Goal: Ask a question

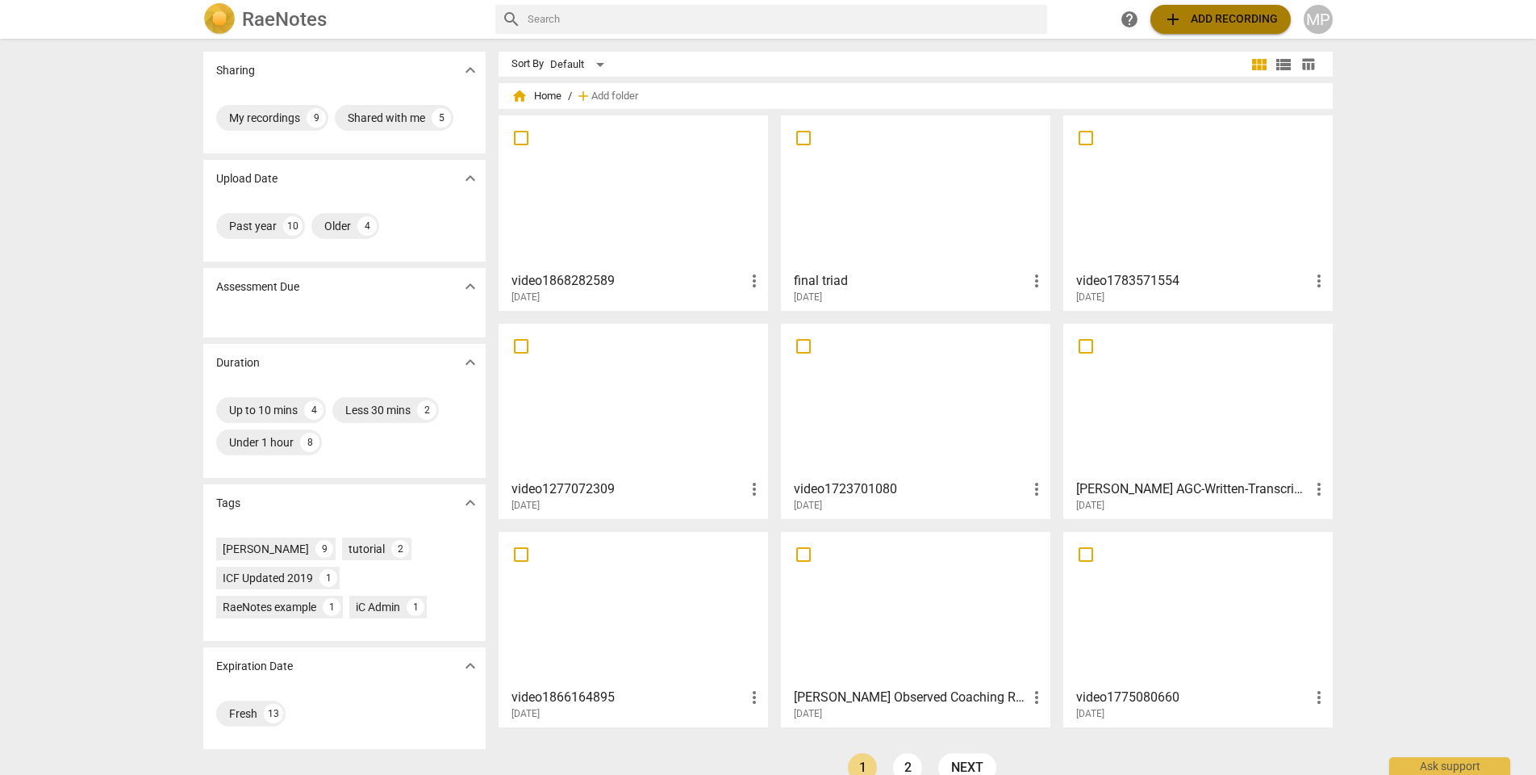
click at [1210, 15] on span "add Add recording" at bounding box center [1221, 19] width 115 height 19
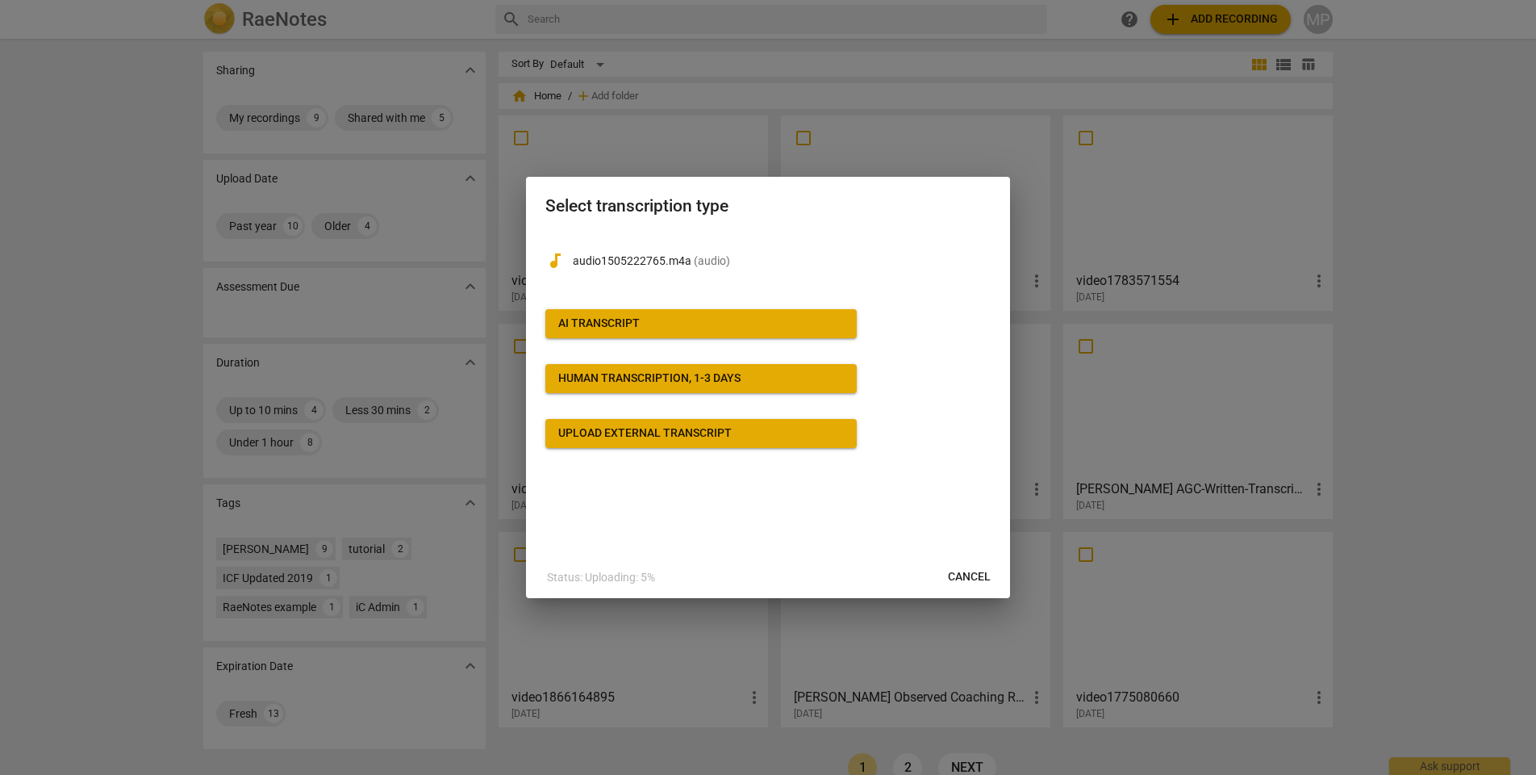
click at [835, 321] on span "AI Transcript" at bounding box center [701, 324] width 286 height 16
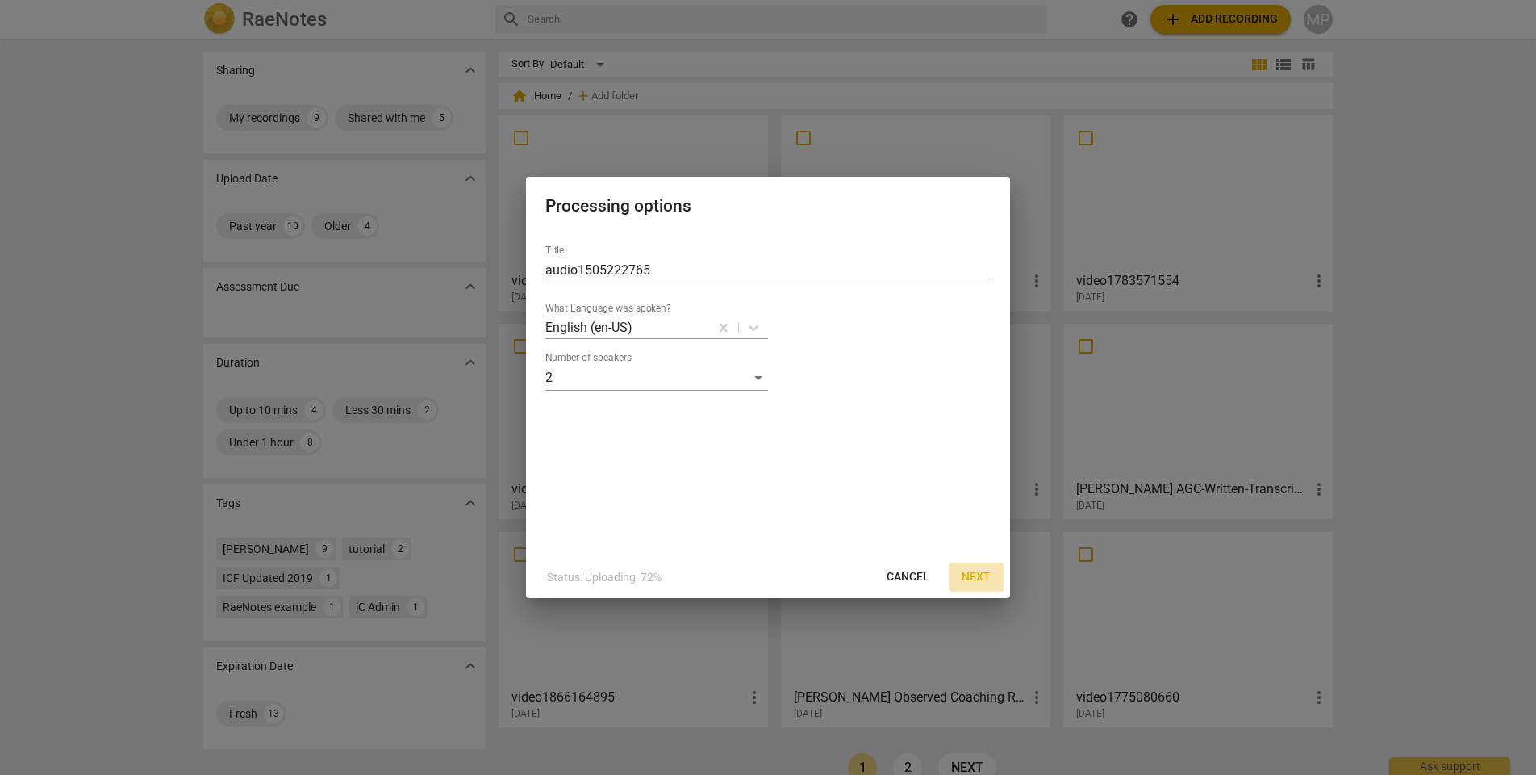
click at [972, 575] on span "Next" at bounding box center [976, 577] width 29 height 16
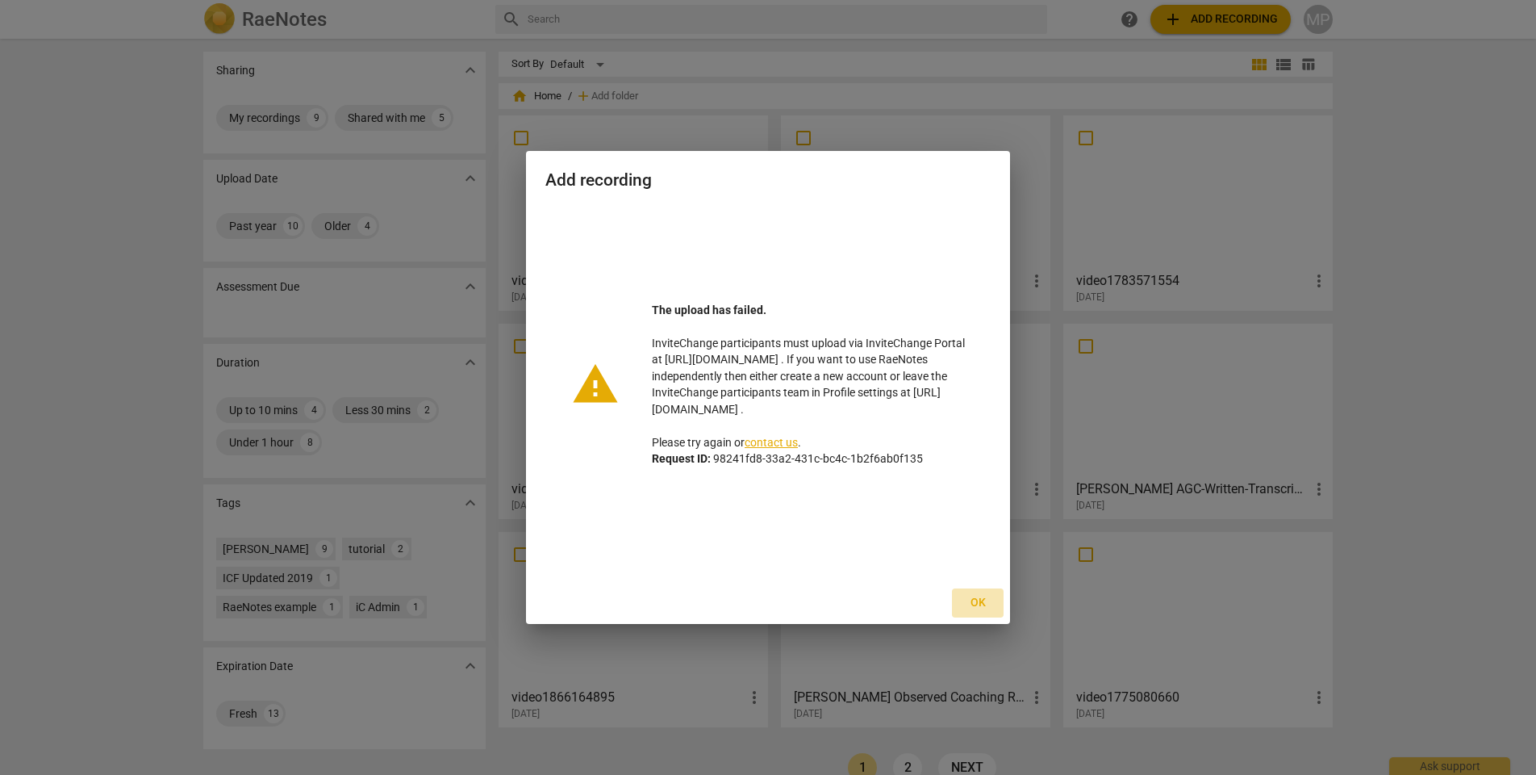
click at [979, 602] on span "Ok" at bounding box center [978, 603] width 26 height 16
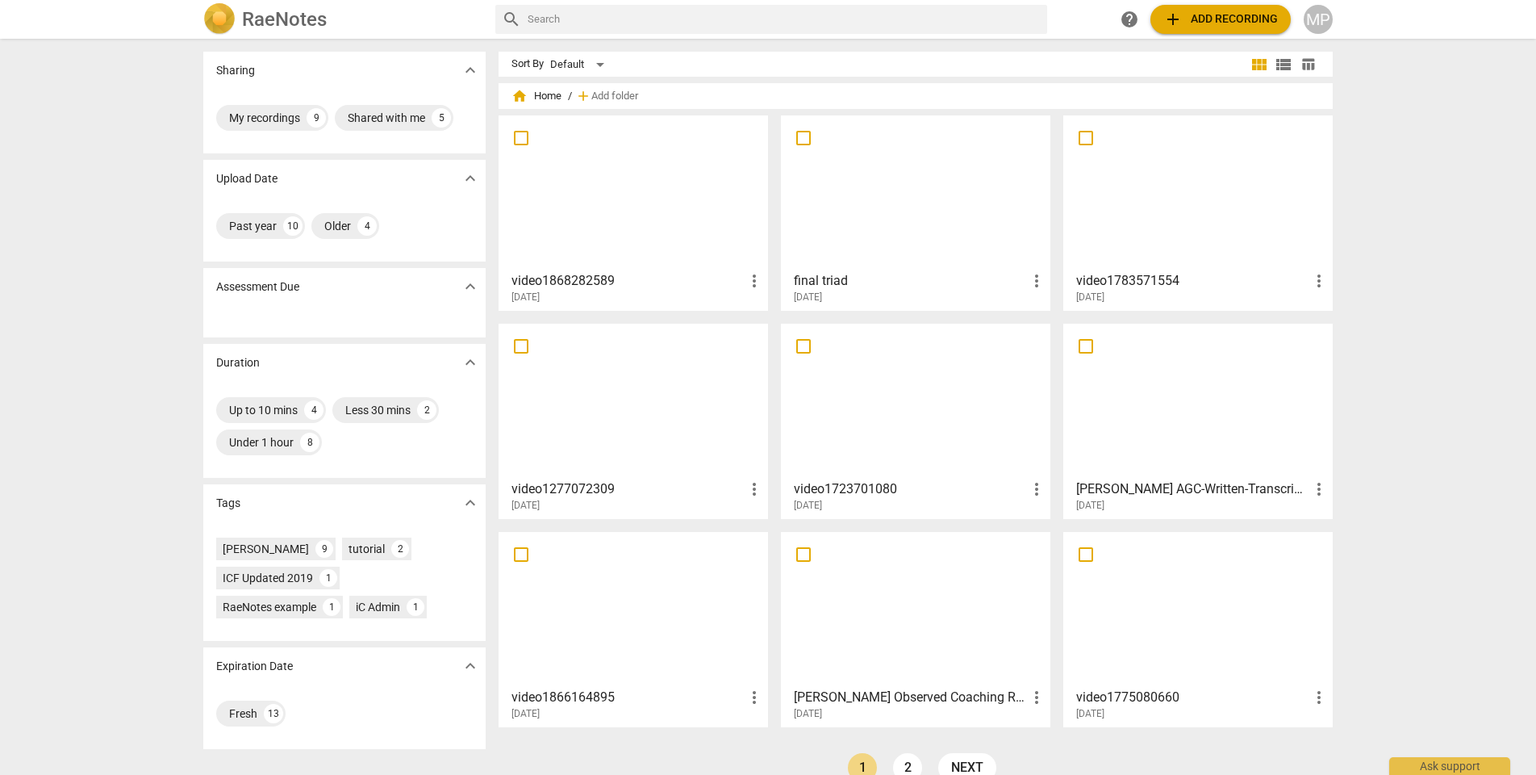
click at [1319, 15] on div "MP" at bounding box center [1318, 19] width 29 height 29
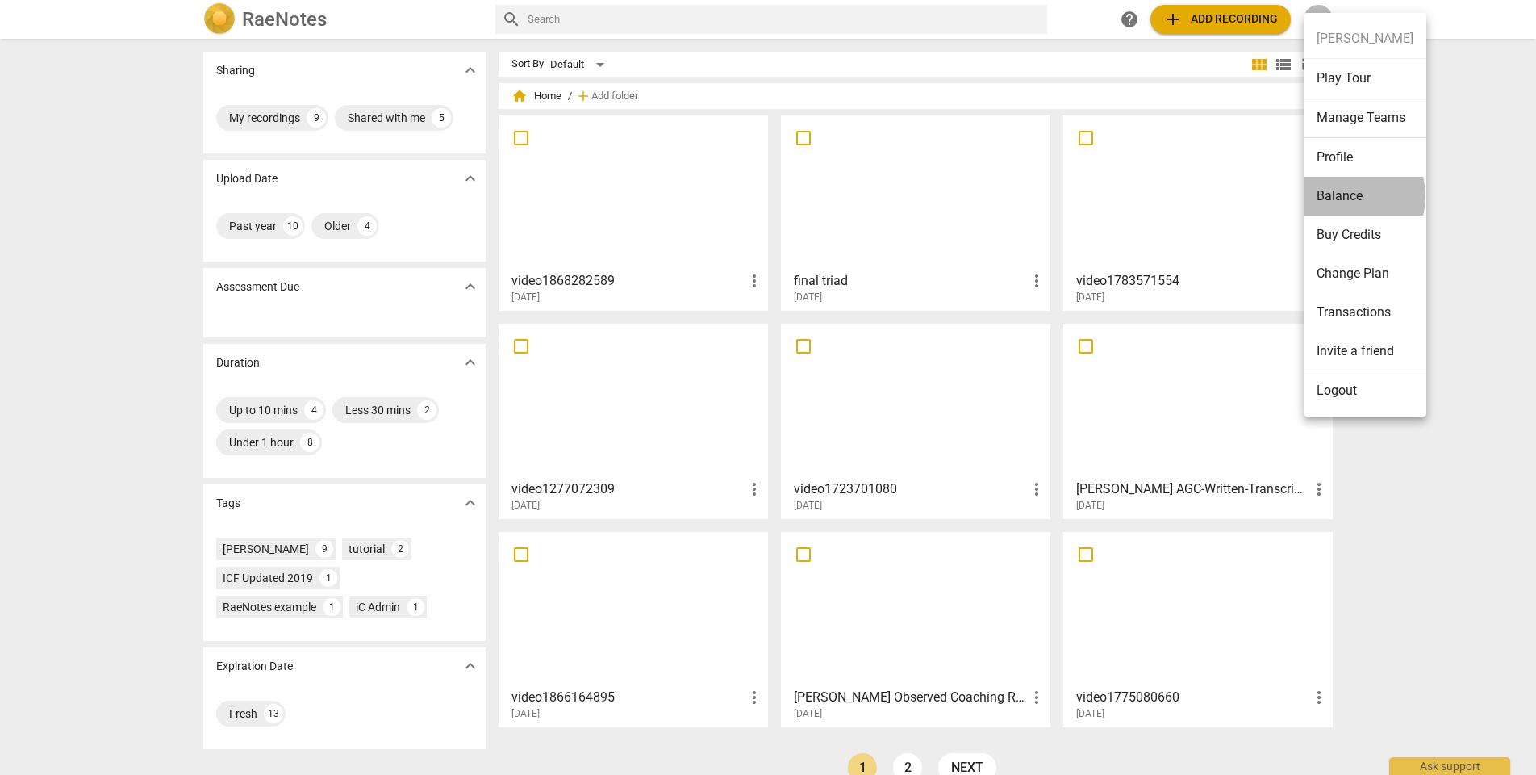
click at [1344, 196] on li "Balance" at bounding box center [1365, 196] width 123 height 39
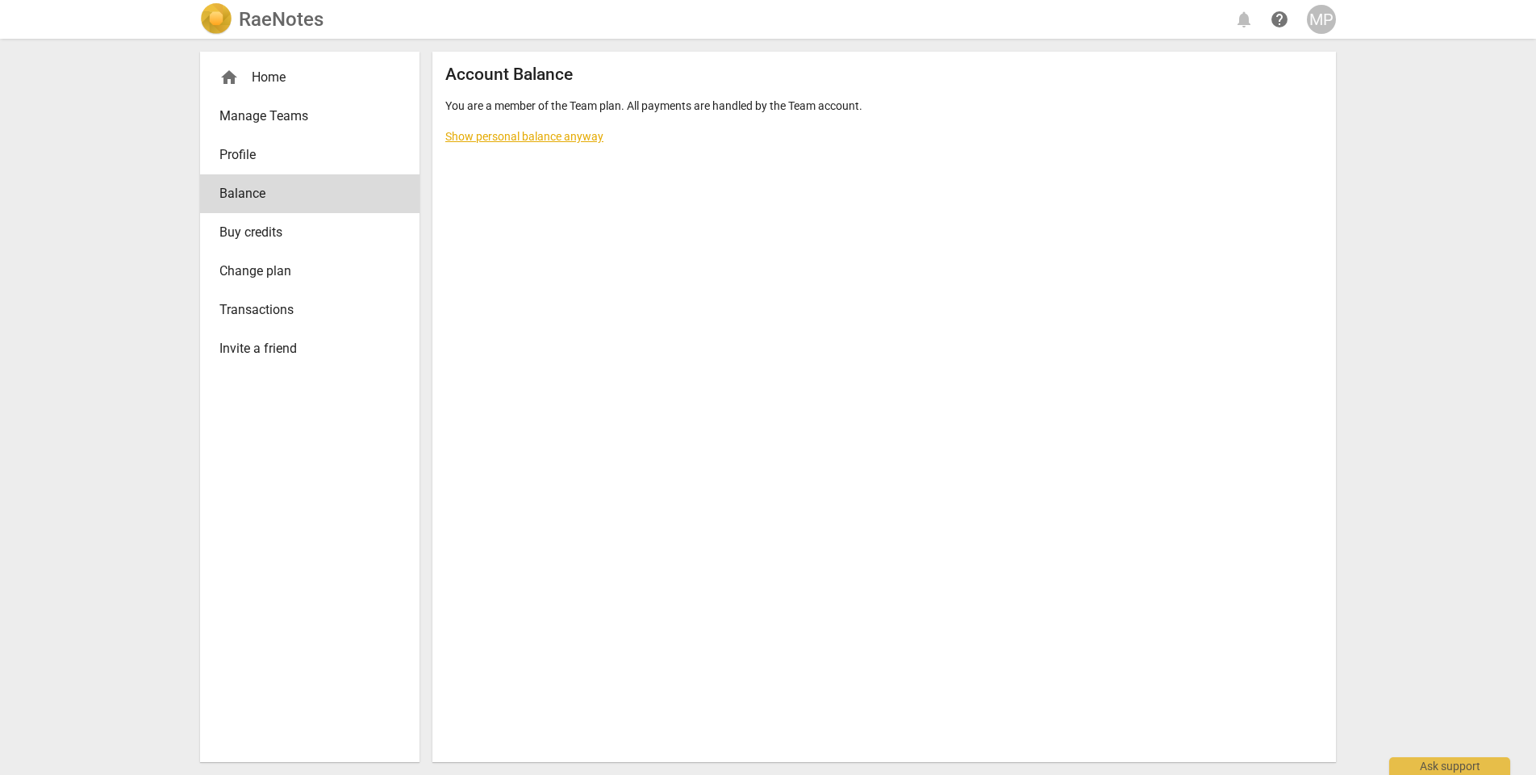
click at [576, 140] on link "Show personal balance anyway" at bounding box center [524, 136] width 158 height 13
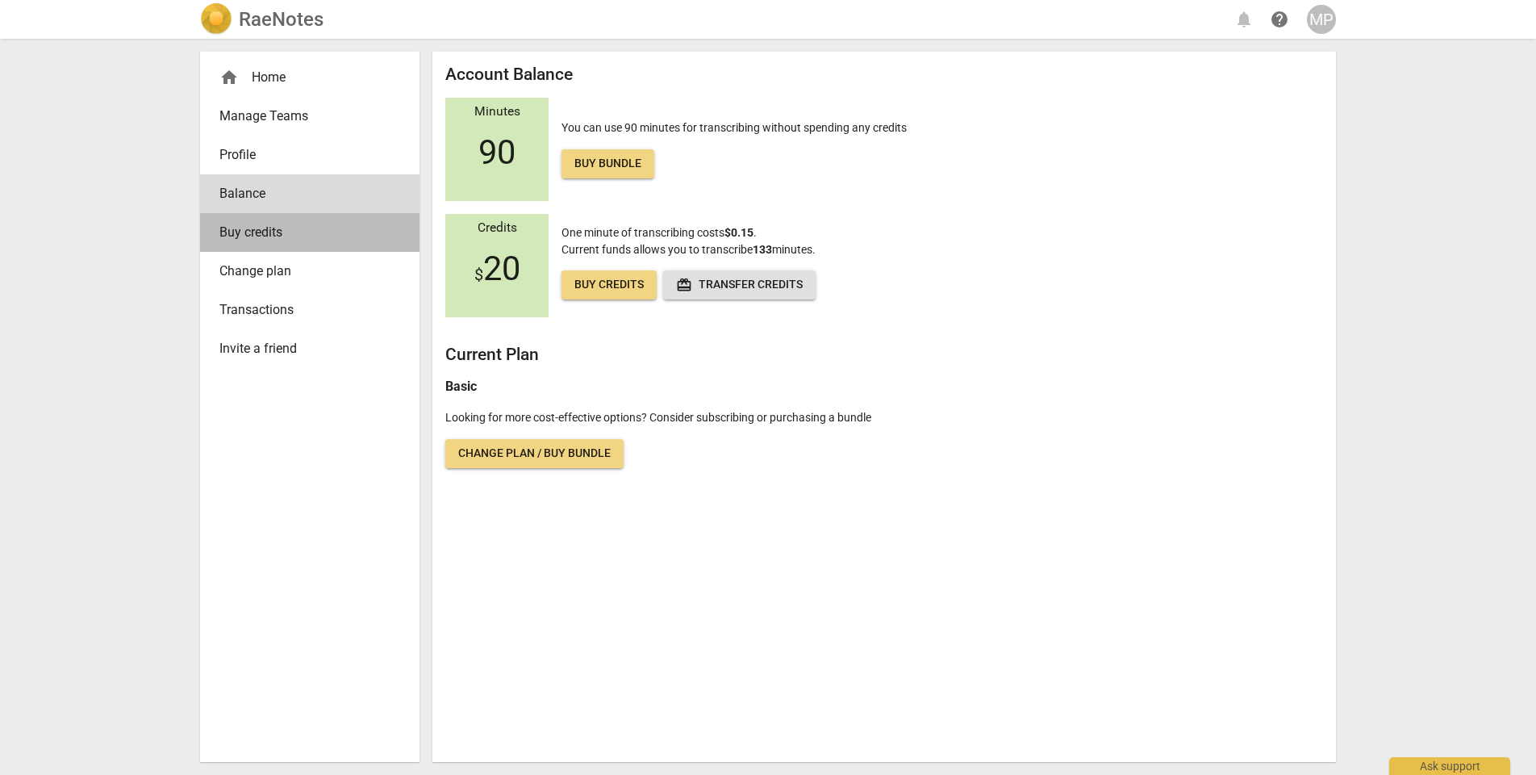
click at [311, 242] on link "Buy credits" at bounding box center [309, 232] width 219 height 39
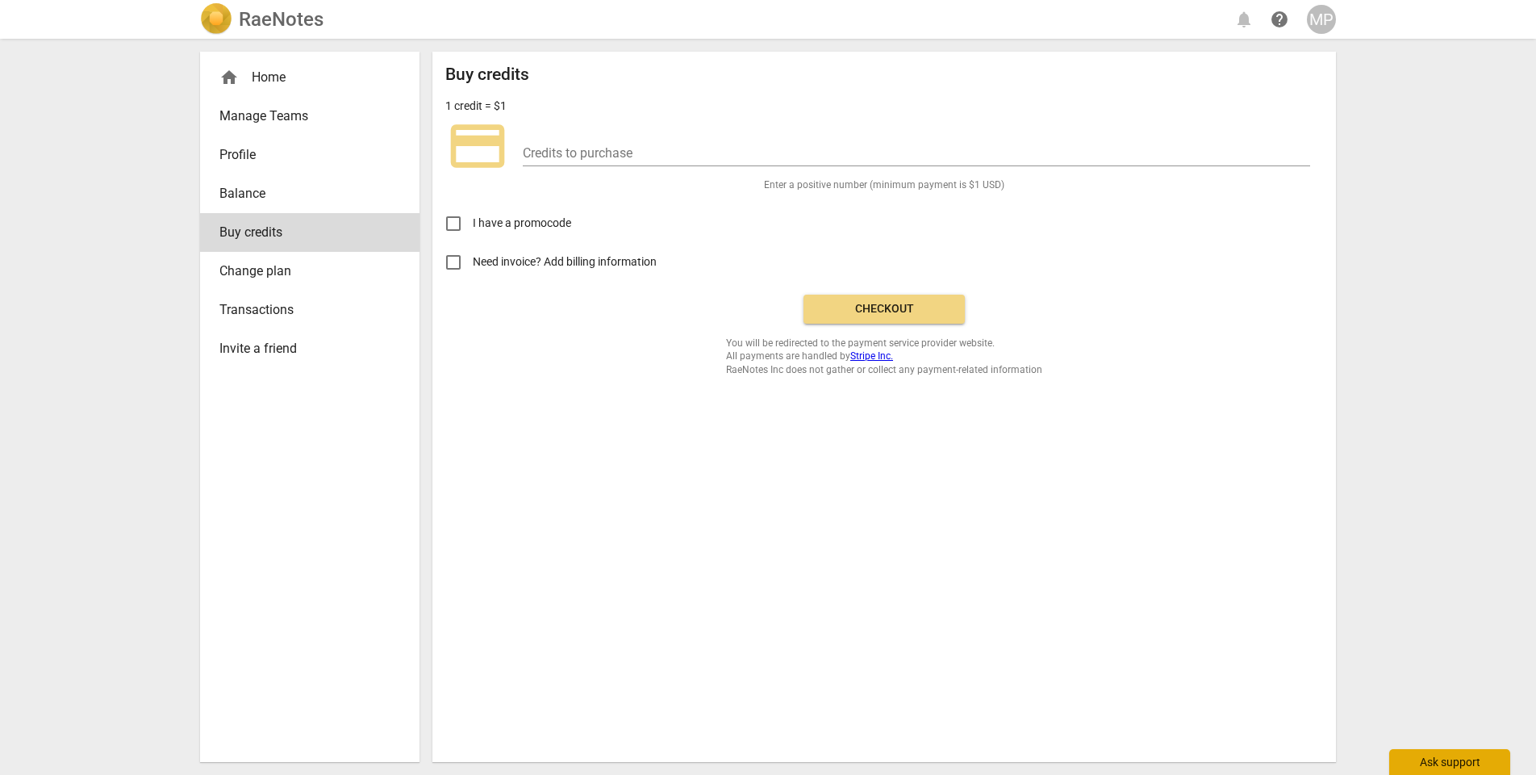
click at [1432, 771] on div "Ask support" at bounding box center [1450, 762] width 121 height 26
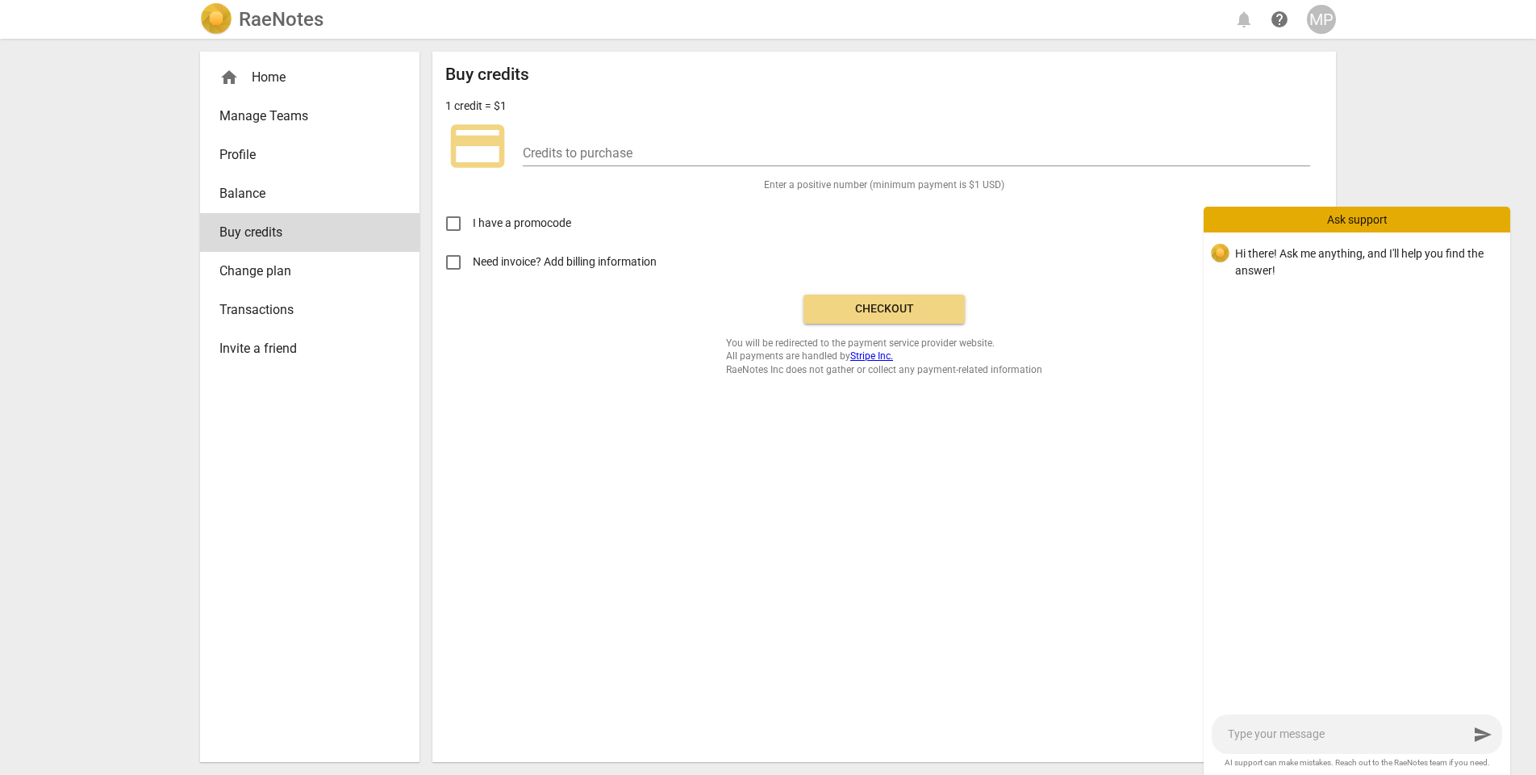
click at [1338, 728] on textarea at bounding box center [1348, 733] width 240 height 15
type textarea "I"
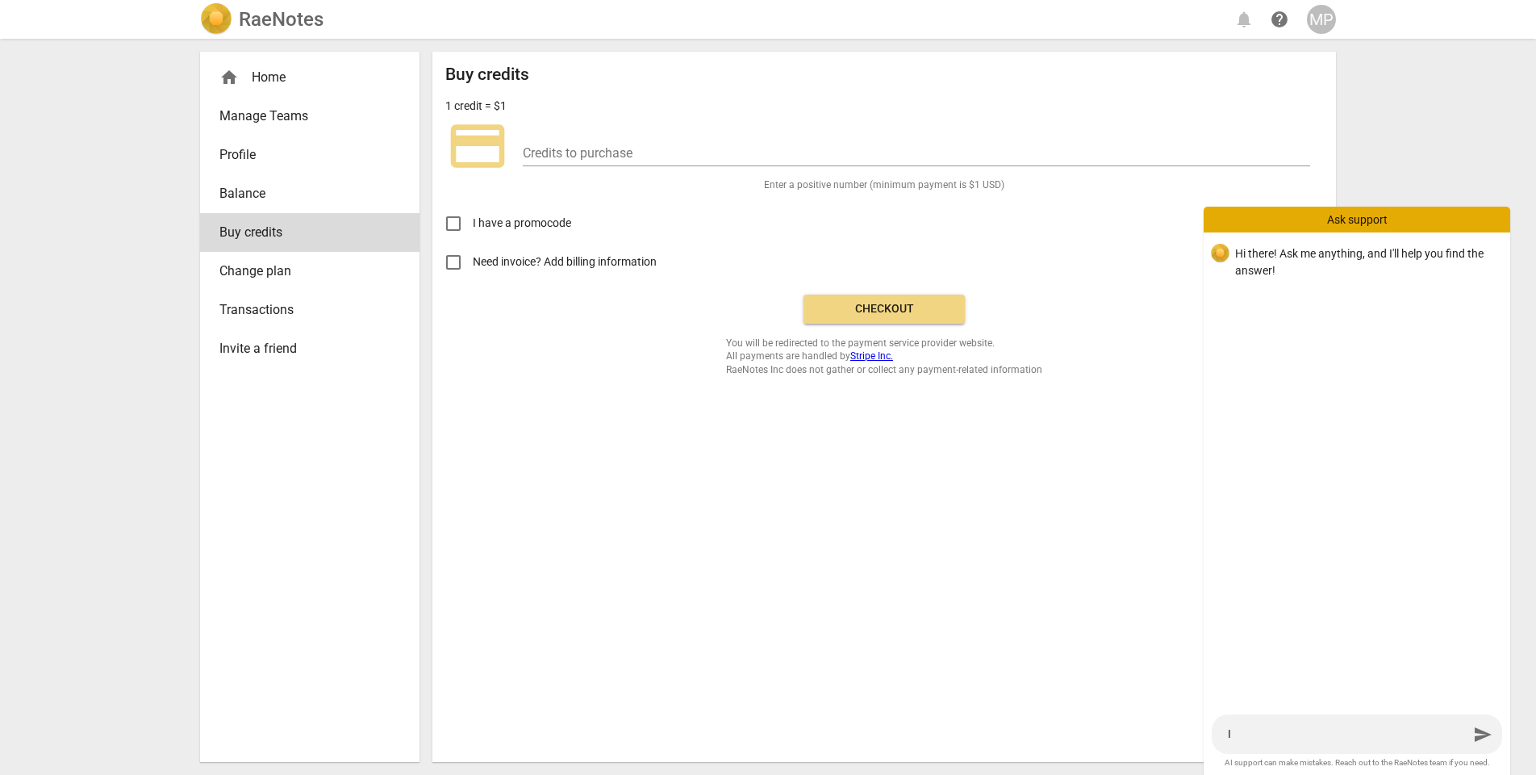
type textarea "I b"
type textarea "I bo"
type textarea "I bou"
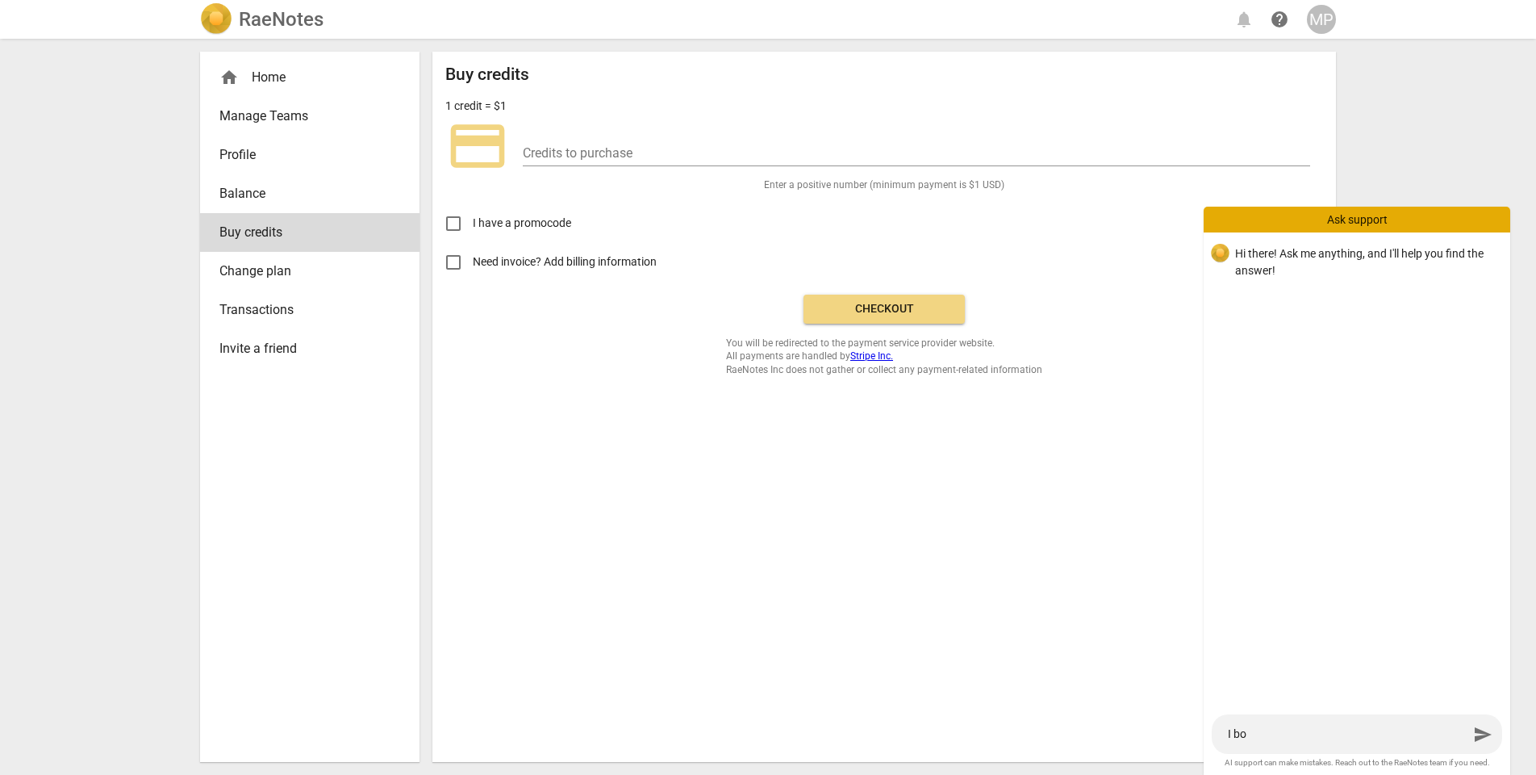
type textarea "I bou"
type textarea "I boug"
type textarea "I bough"
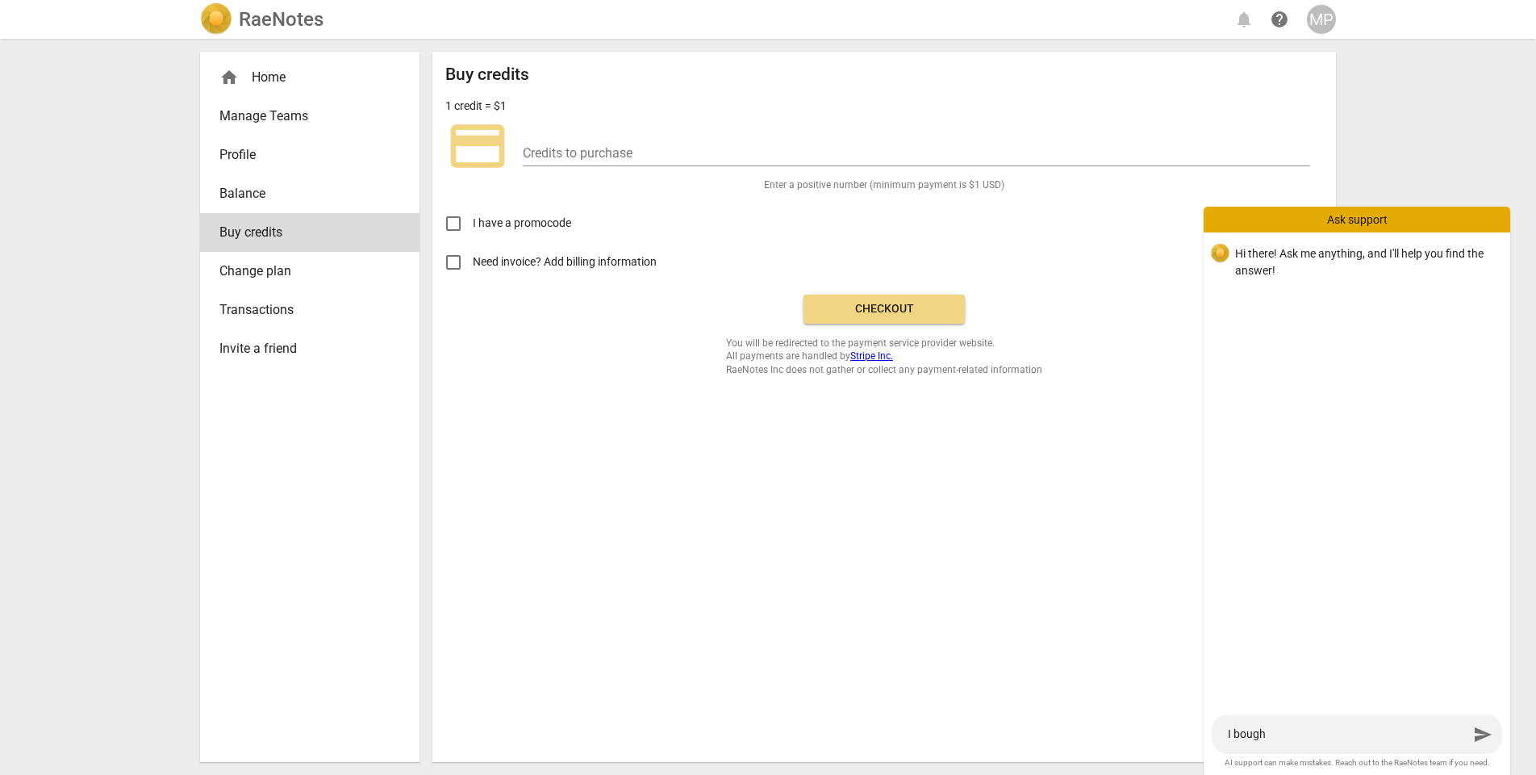
type textarea "I bought"
type textarea "I bought c"
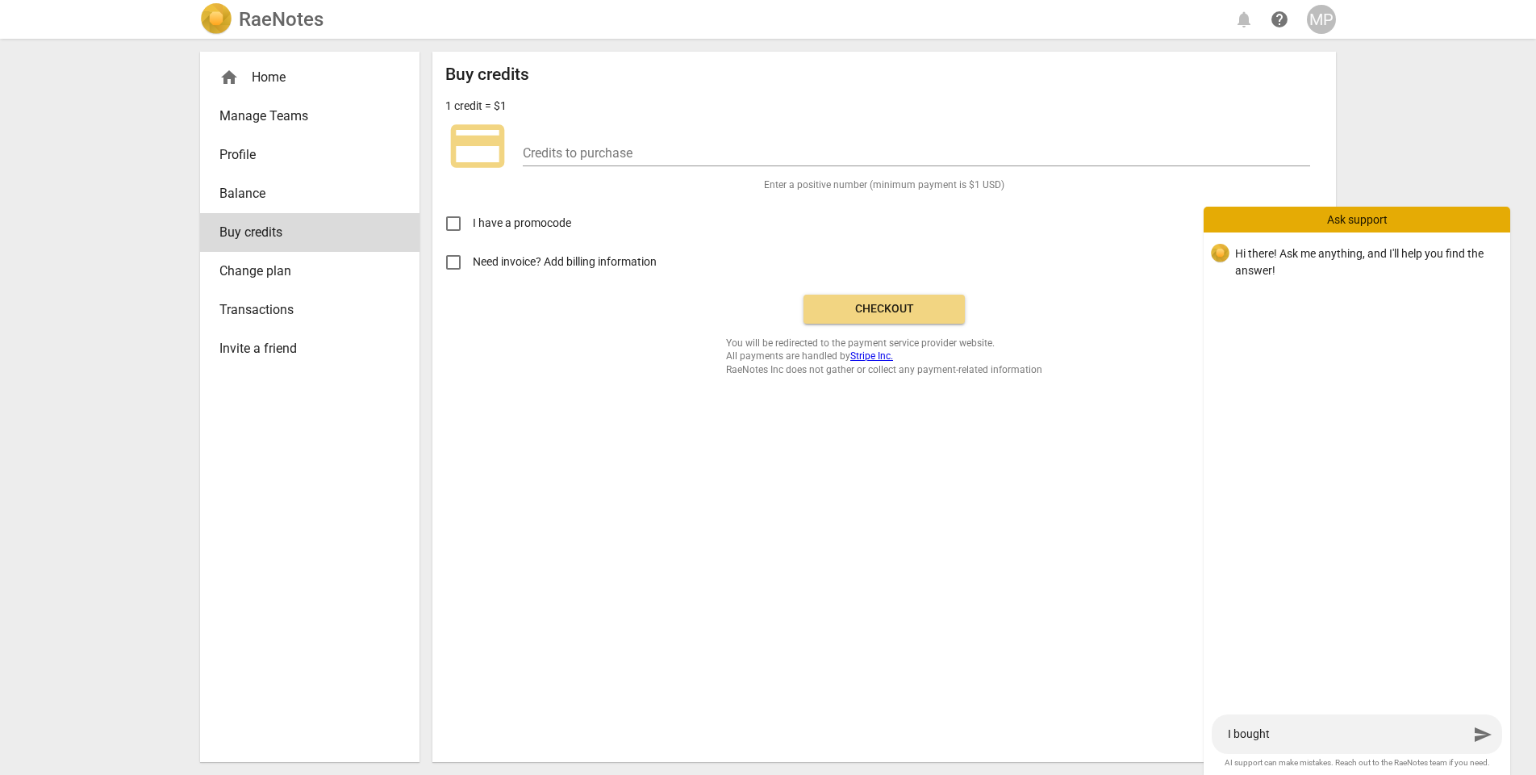
type textarea "I bought c"
type textarea "I bought cr"
type textarea "I bought cre"
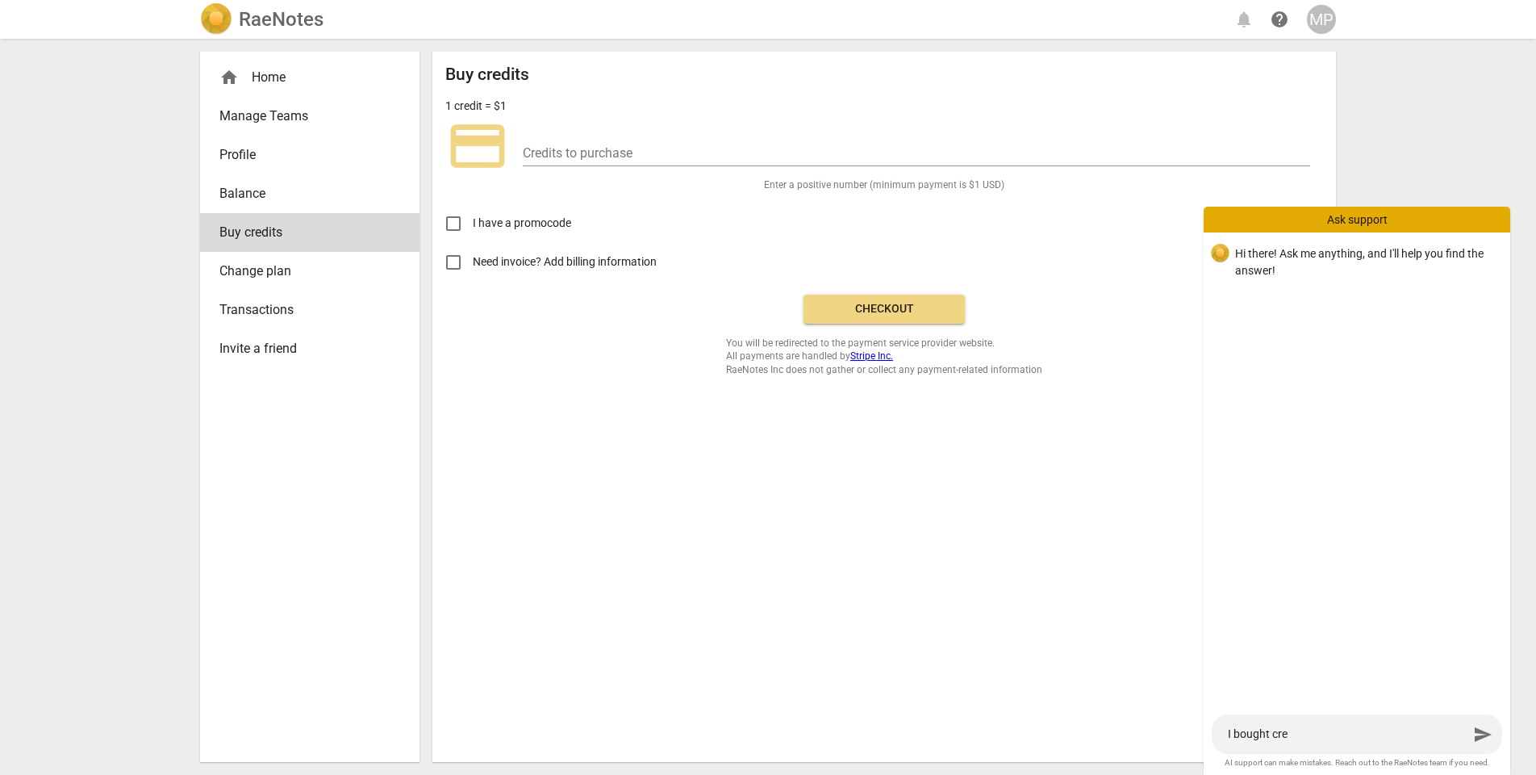
type textarea "I bought cred"
type textarea "I bought credi"
type textarea "I bought credit"
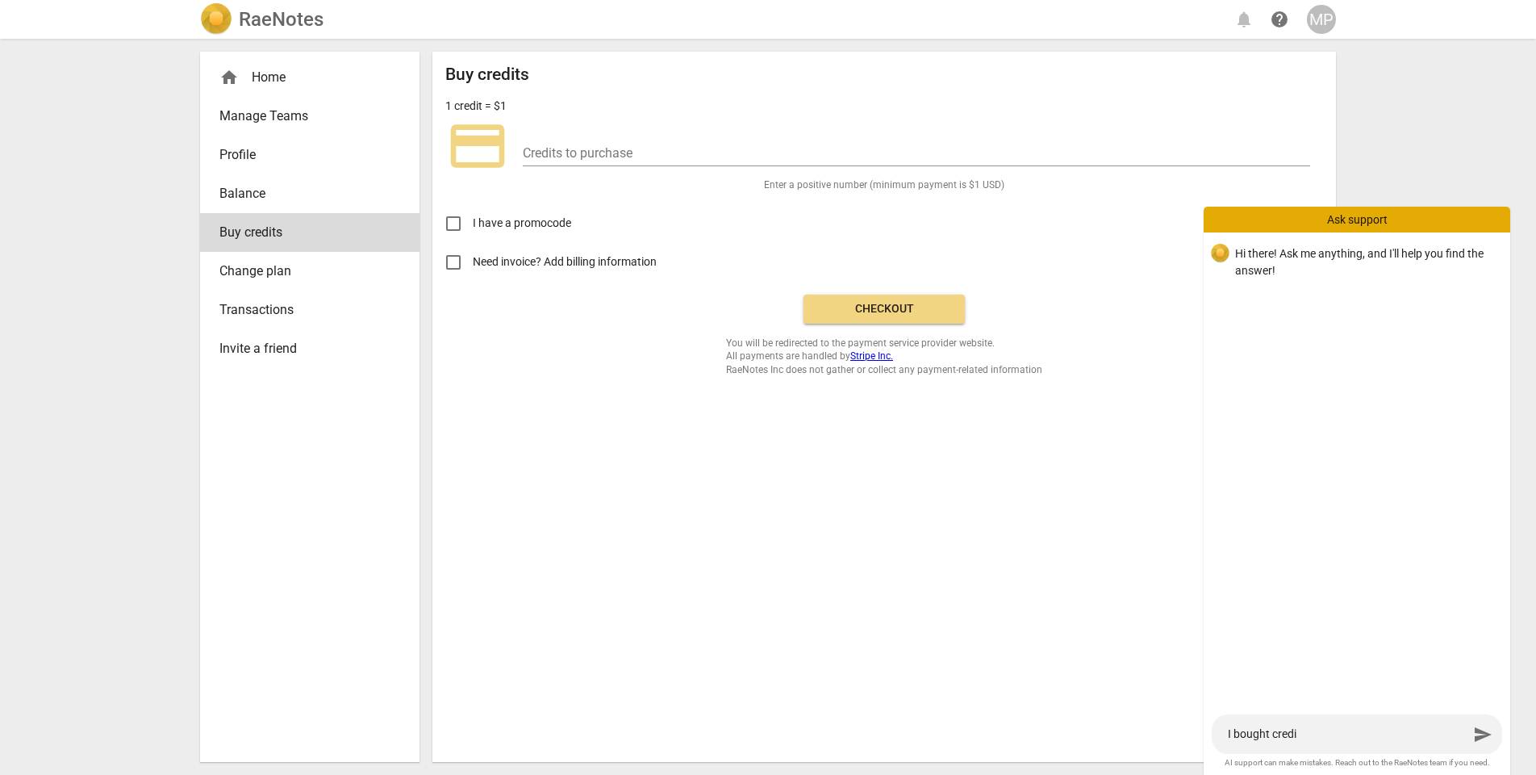
type textarea "I bought credit"
type textarea "I bought credits"
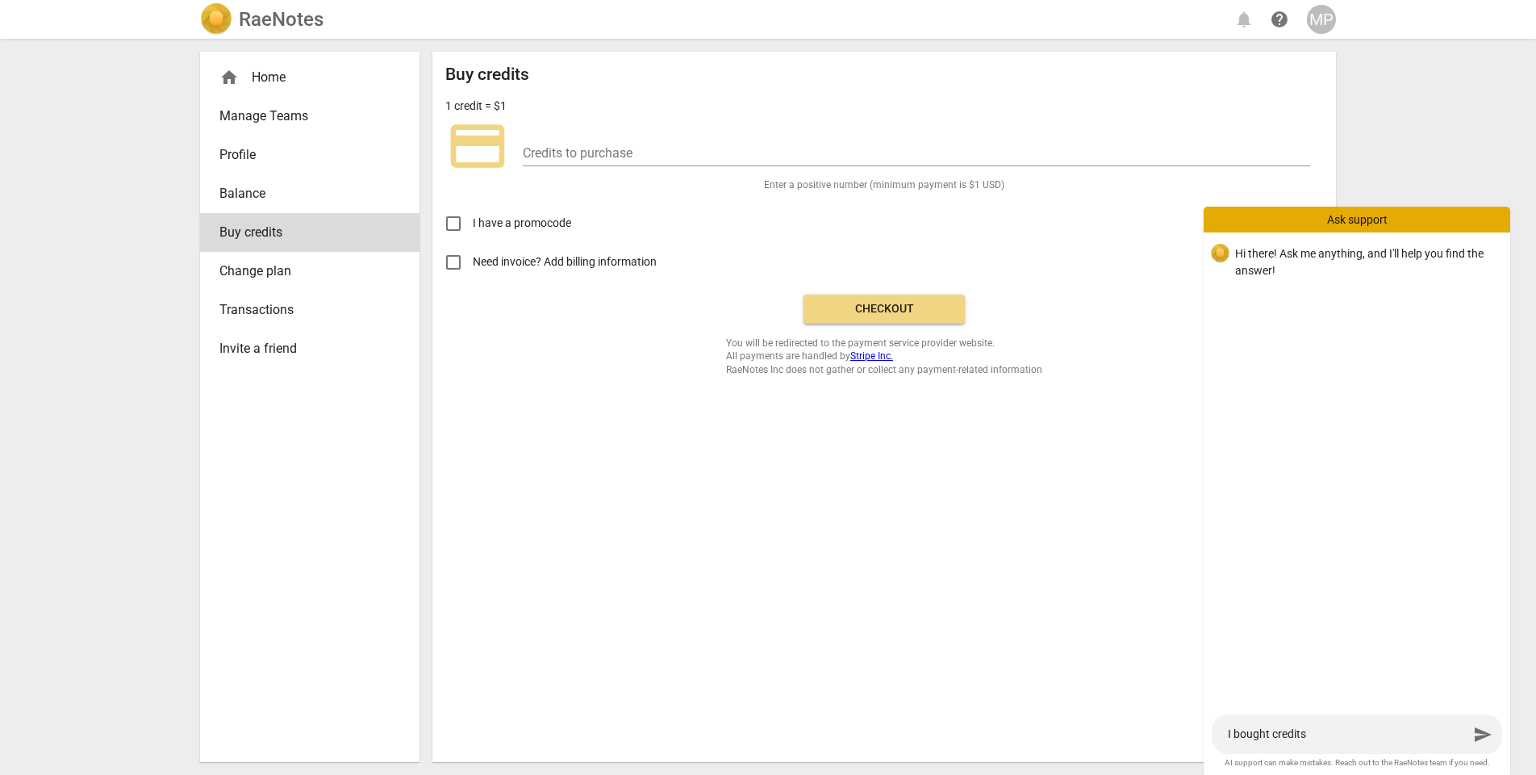
type textarea "I bought credits a"
type textarea "I bought credits an"
type textarea "I bought credits and"
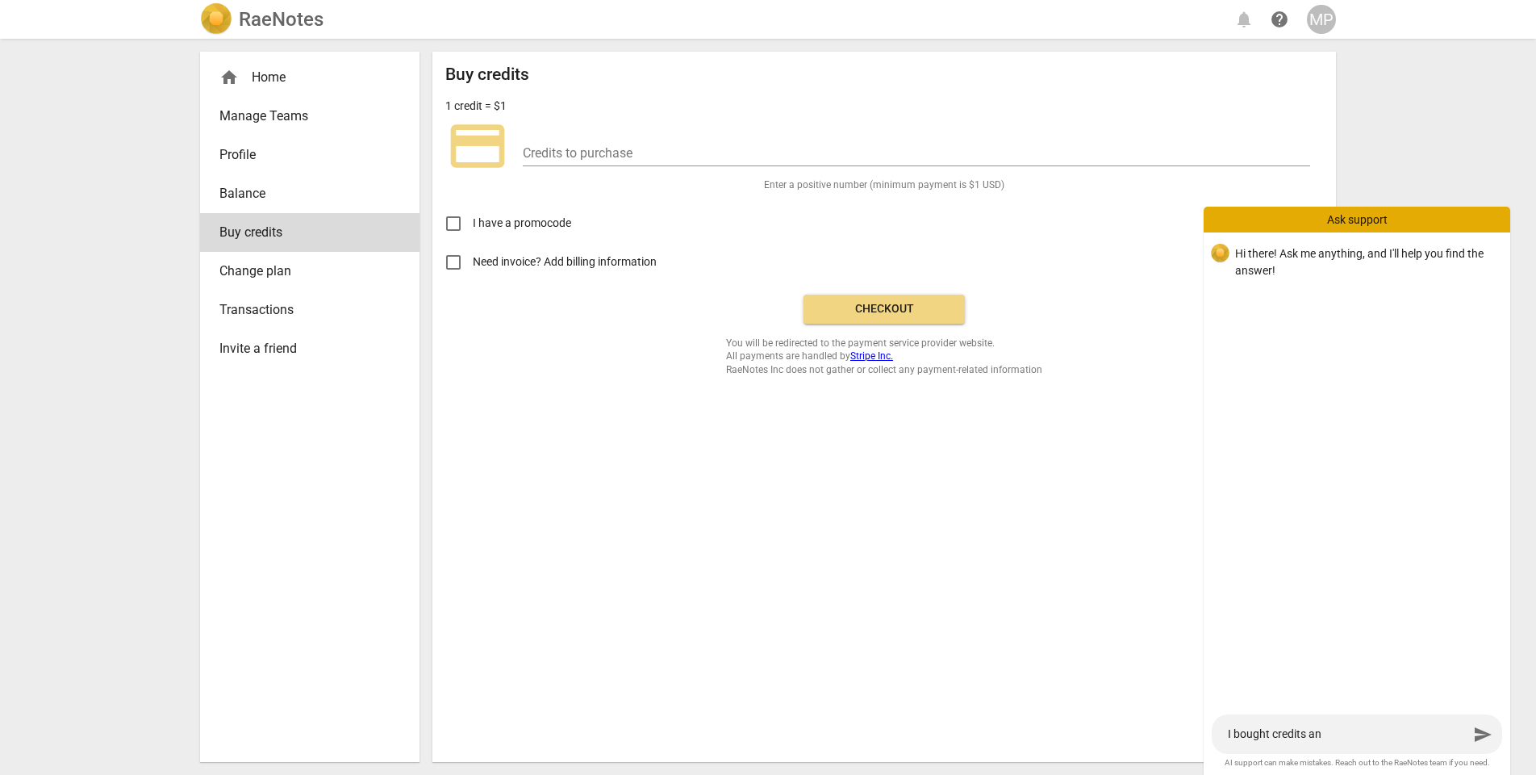
type textarea "I bought credits and"
type textarea "I bought credits and t"
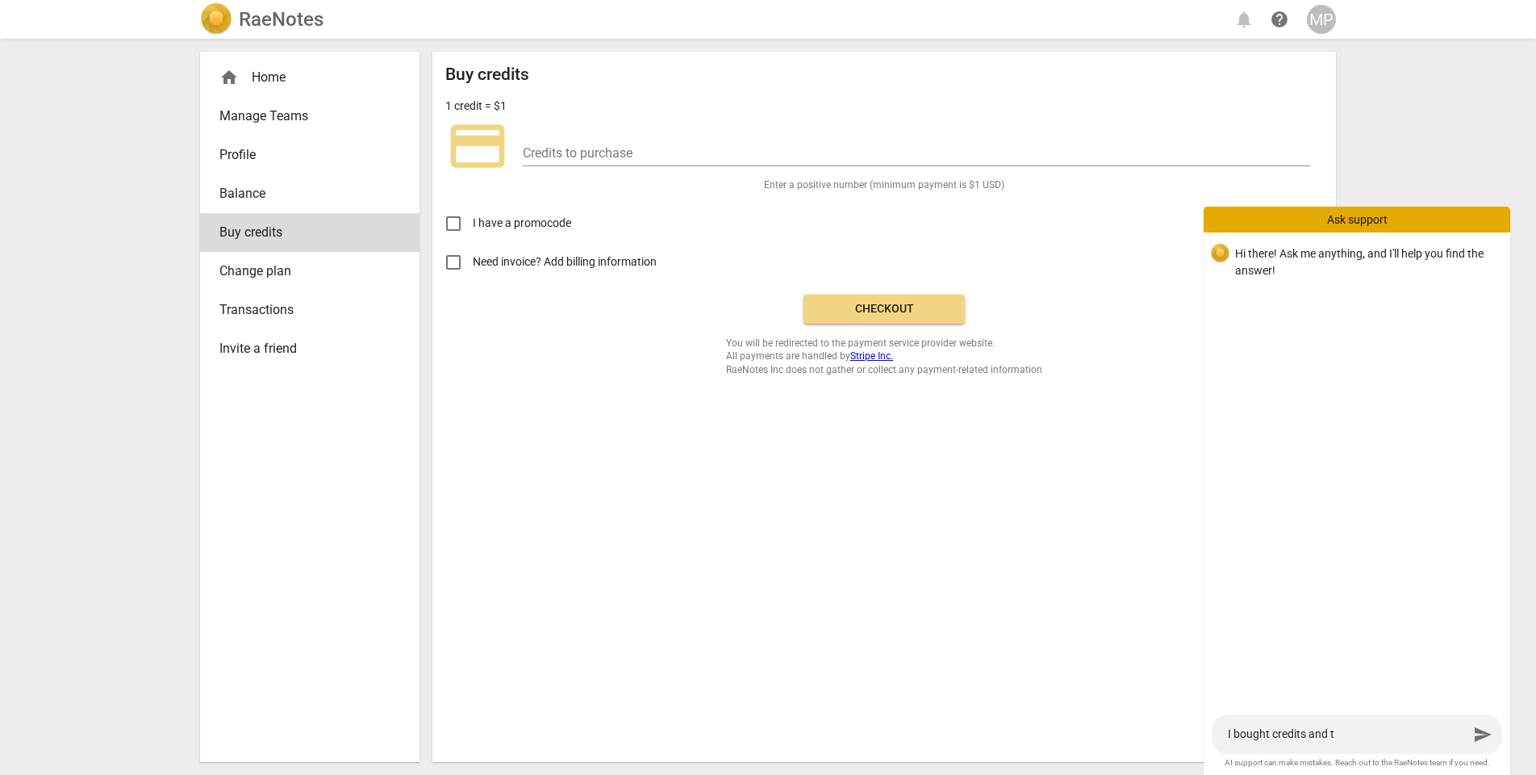
type textarea "I bought credits and th"
type textarea "I bought credits and the"
type textarea "I bought credits and they"
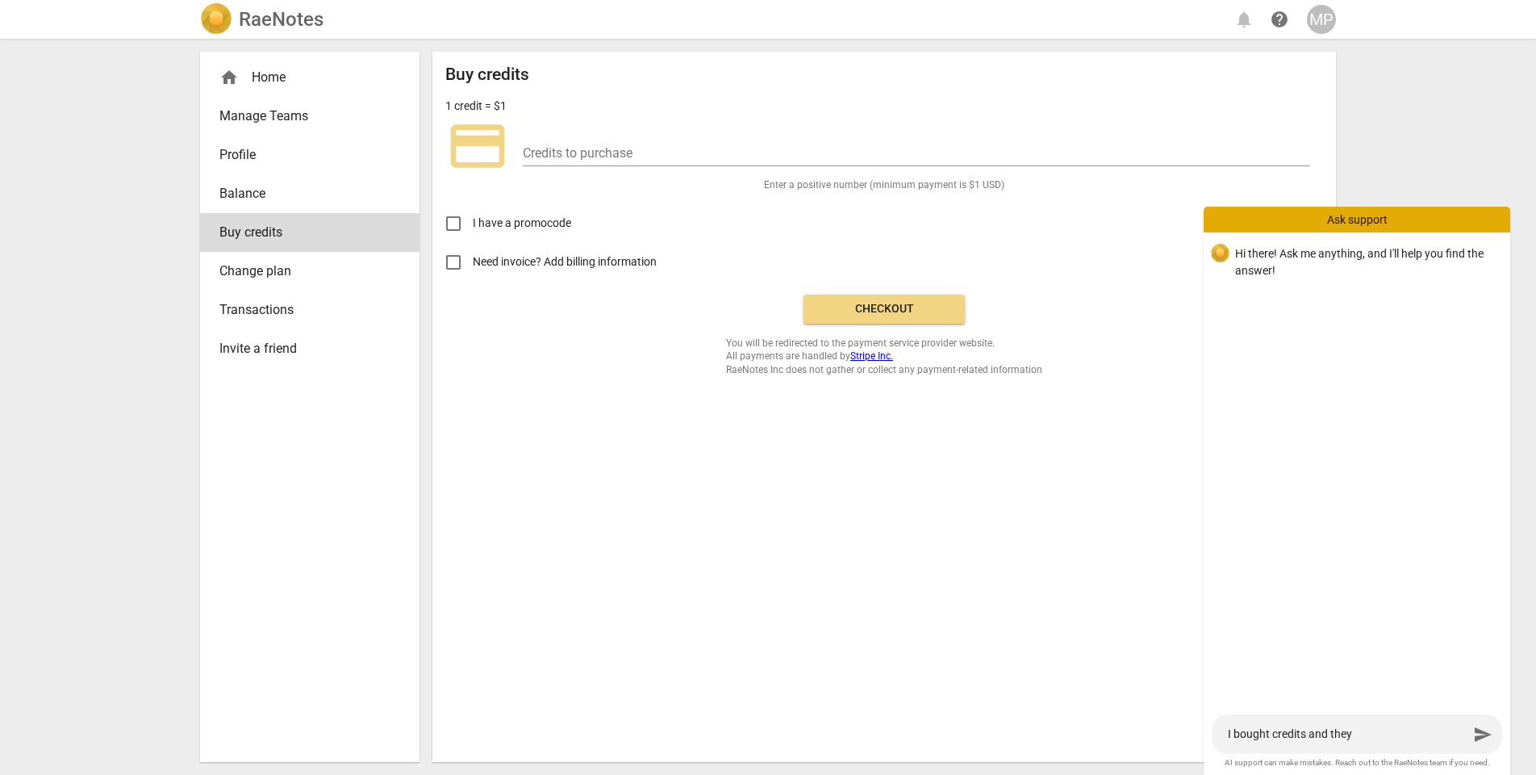
type textarea "I bought credits and they"
type textarea "I bought credits and they a"
type textarea "I bought credits and they ar"
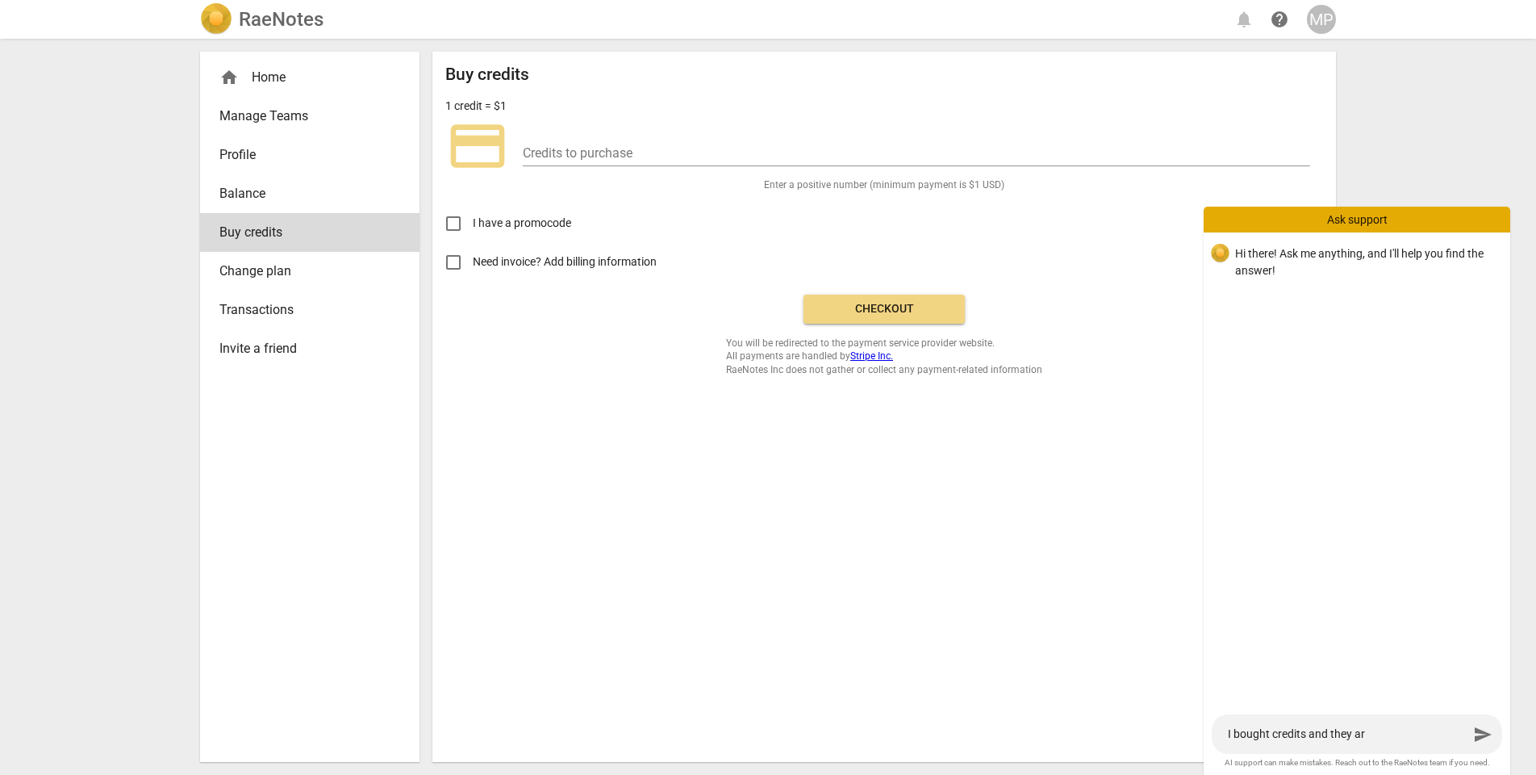
type textarea "I bought credits and they are"
type textarea "I bought credits and they aren"
type textarea "I bought credits and they arent"
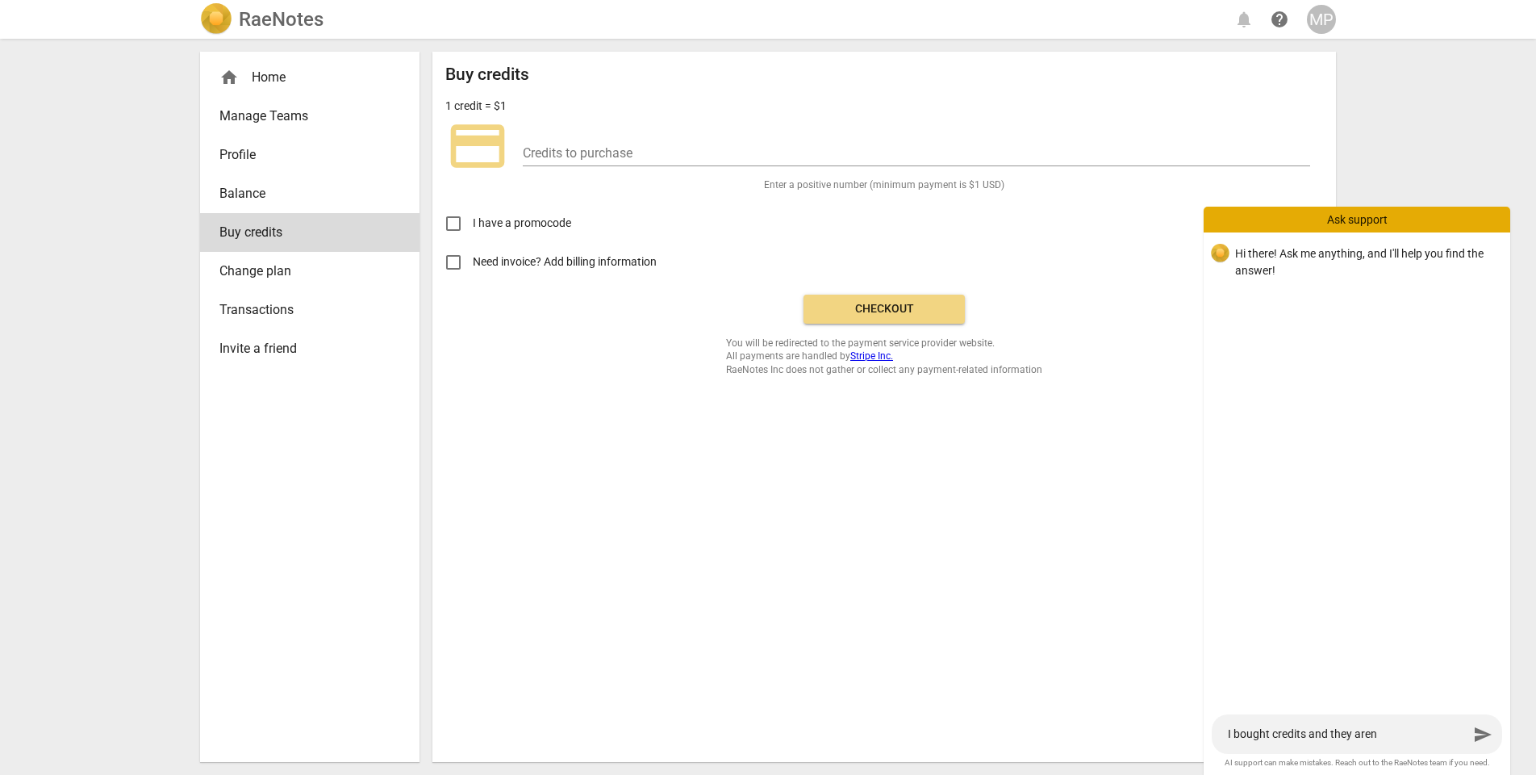
type textarea "I bought credits and they arent"
type textarea "I bought credits and they arent s"
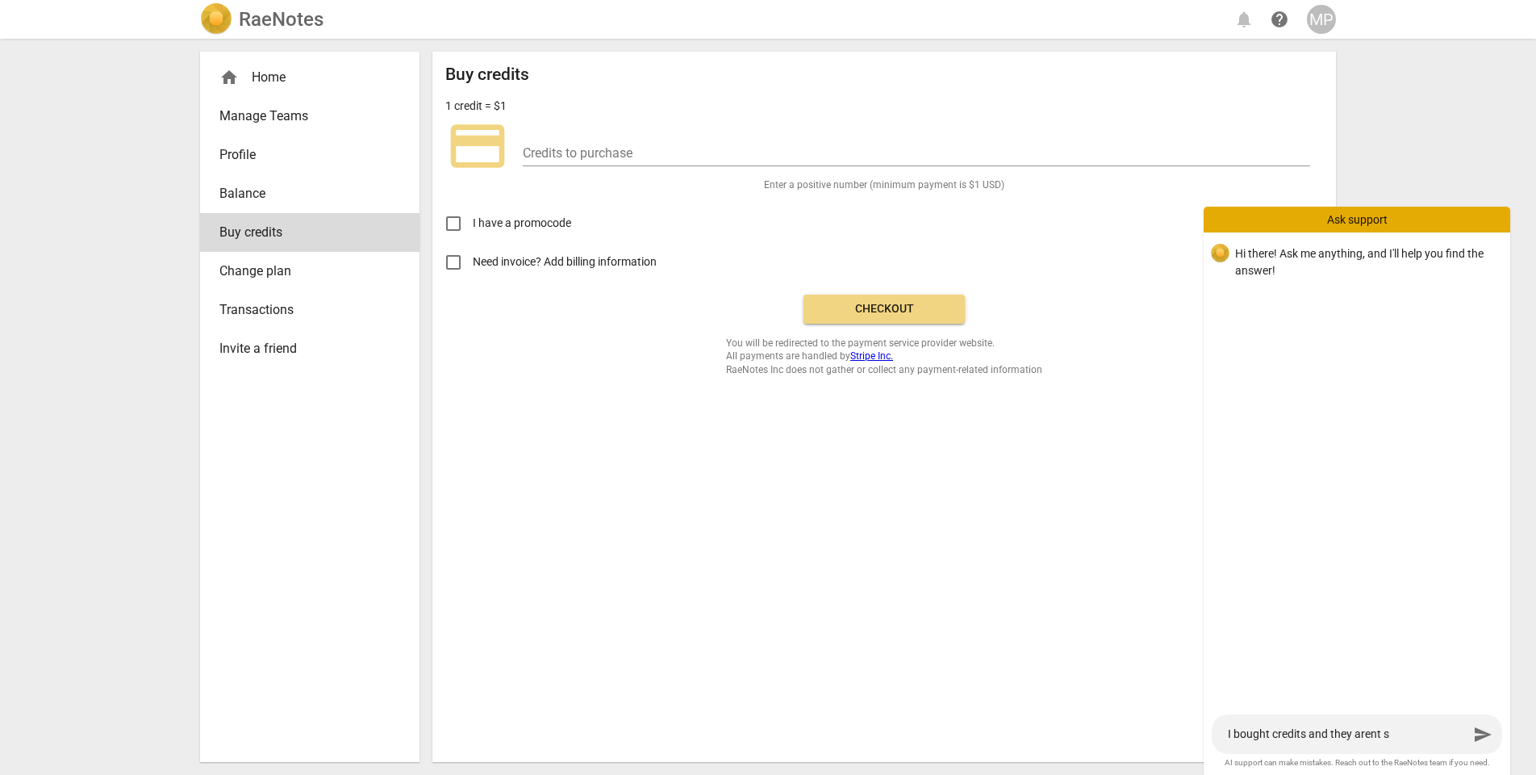
type textarea "I bought credits and they arent sh"
type textarea "I bought credits and they arent sho"
type textarea "I bought credits and they arent show"
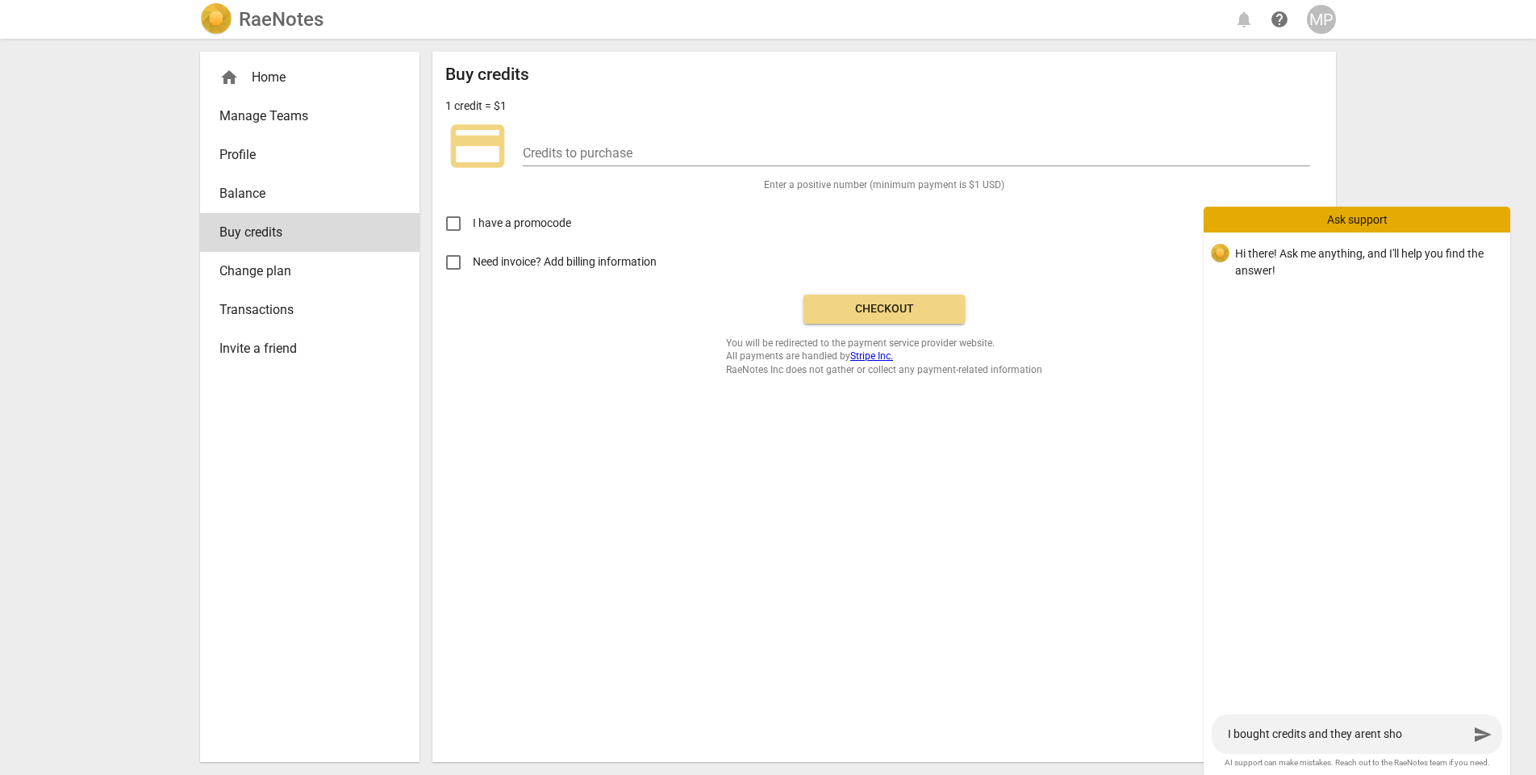
type textarea "I bought credits and they arent show"
type textarea "I bought credits and they arent showi"
type textarea "I bought credits and they arent showin"
type textarea "I bought credits and they arent showing"
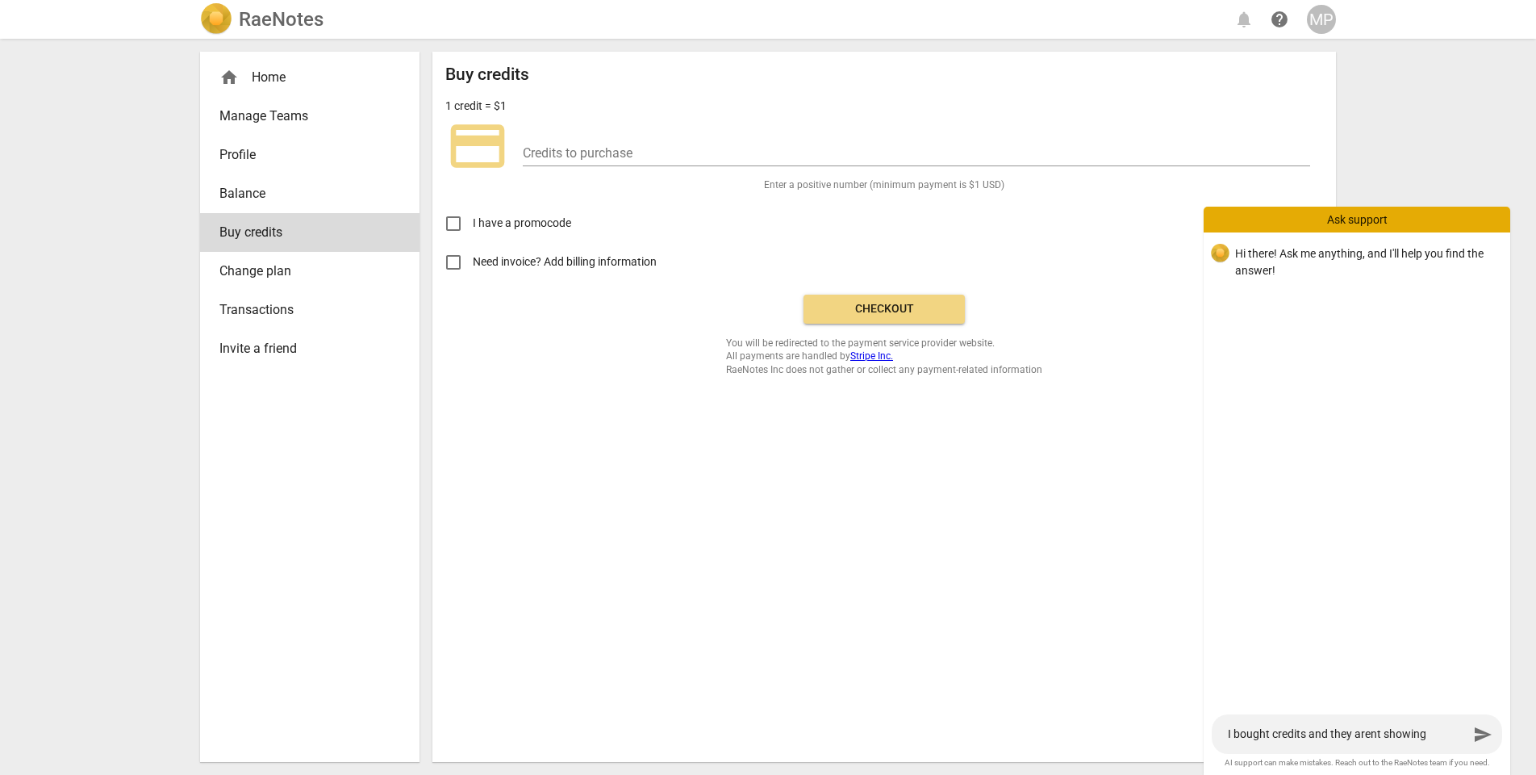
type textarea "I bought credits and they arent showing"
type textarea "I bought credits and they arent showing u"
type textarea "I bought credits and they arent showing up"
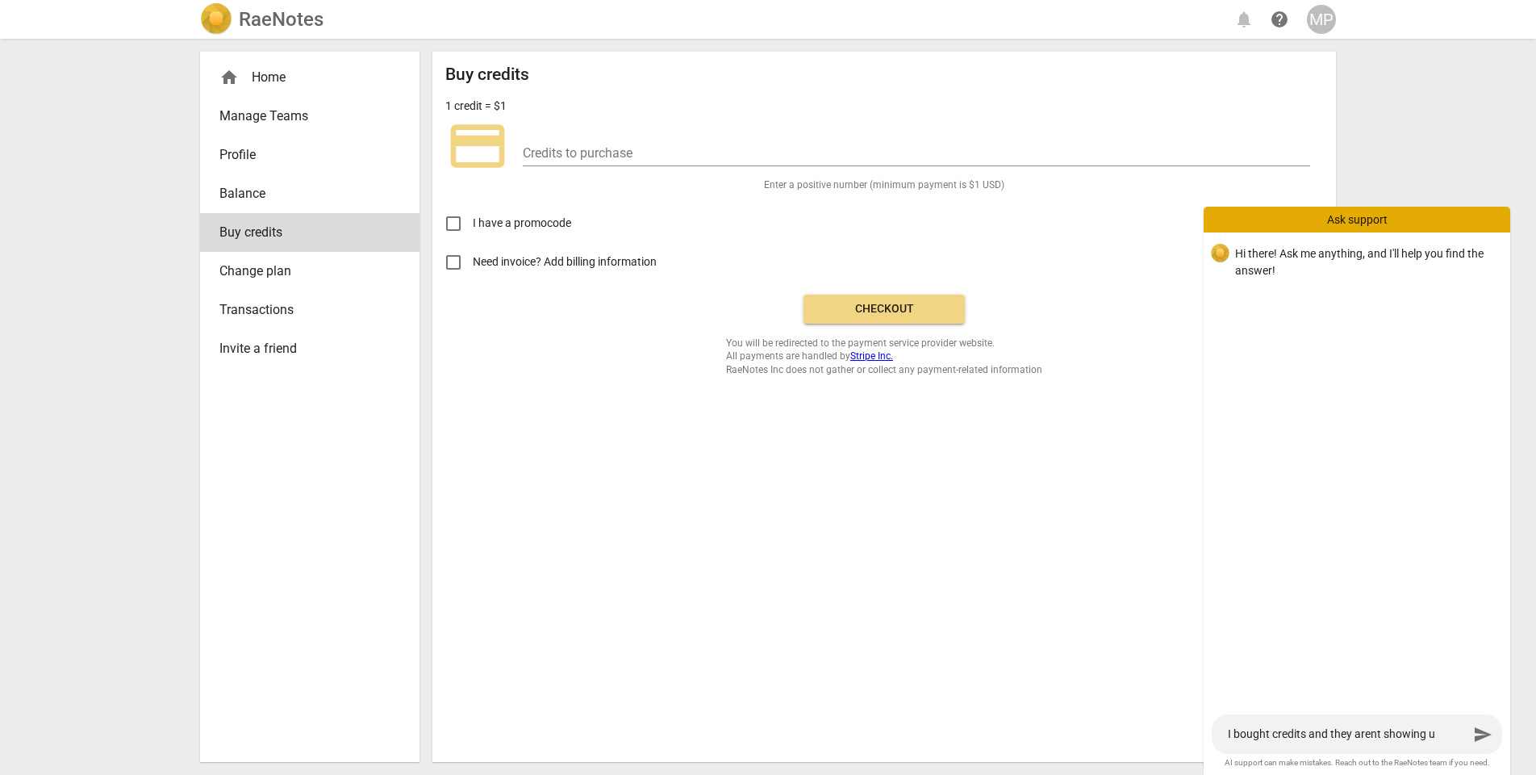
type textarea "I bought credits and they arent showing up"
type textarea "I bought credits and they arent showing up i"
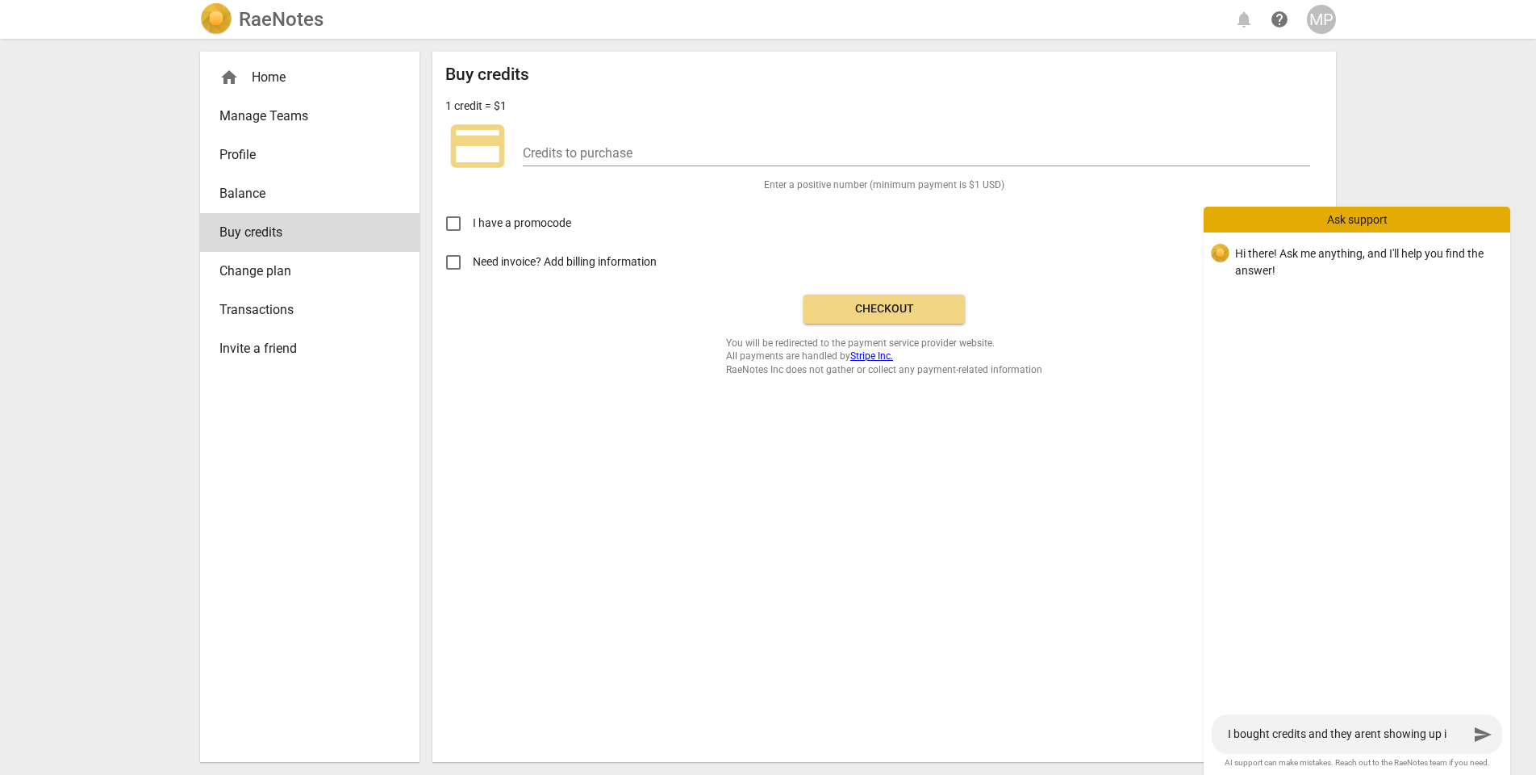
type textarea "I bought credits and they arent showing up in"
type textarea "I bought credits and they arent showing up in m"
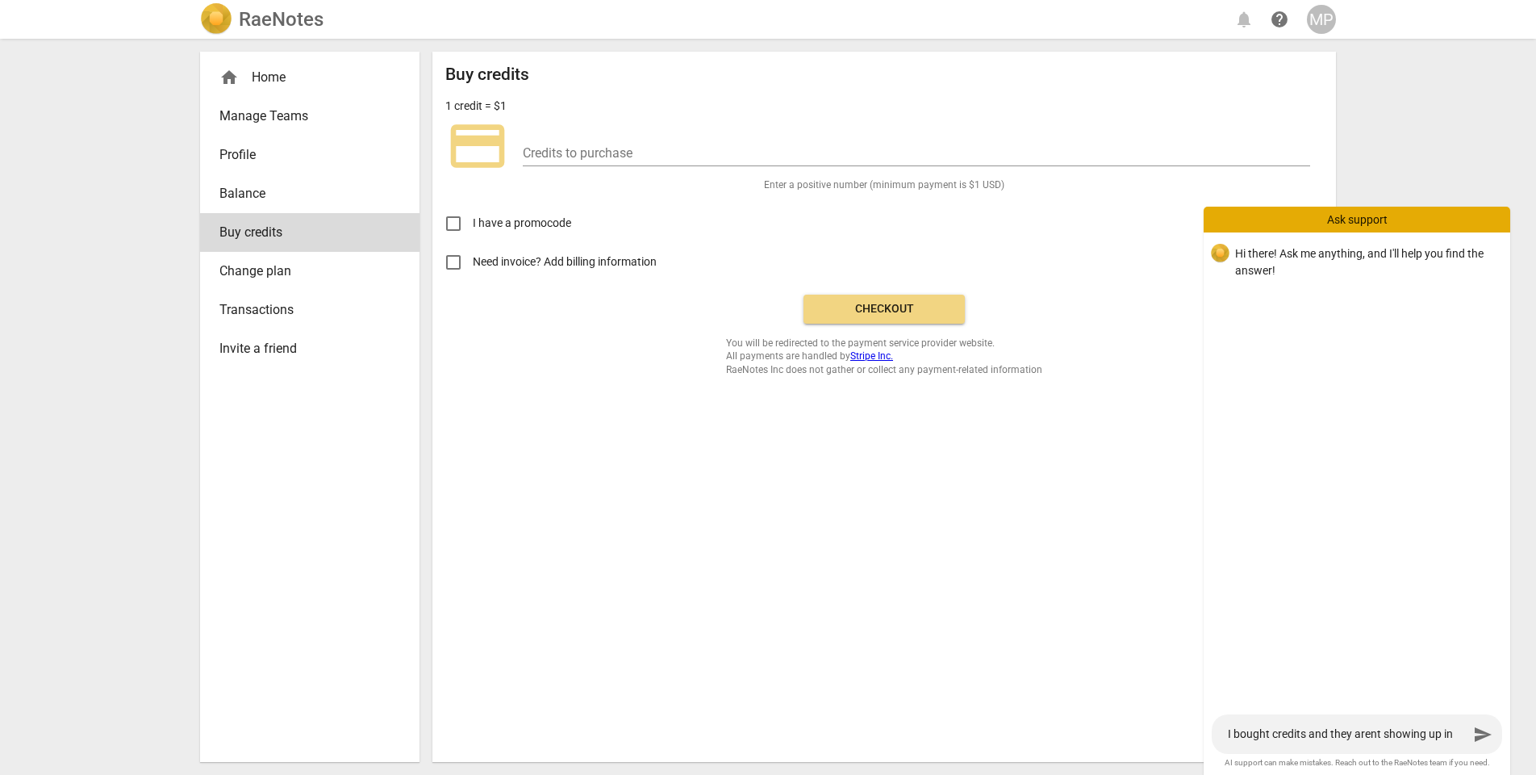
type textarea "I bought credits and they arent showing up in m"
type textarea "I bought credits and they arent showing up in my"
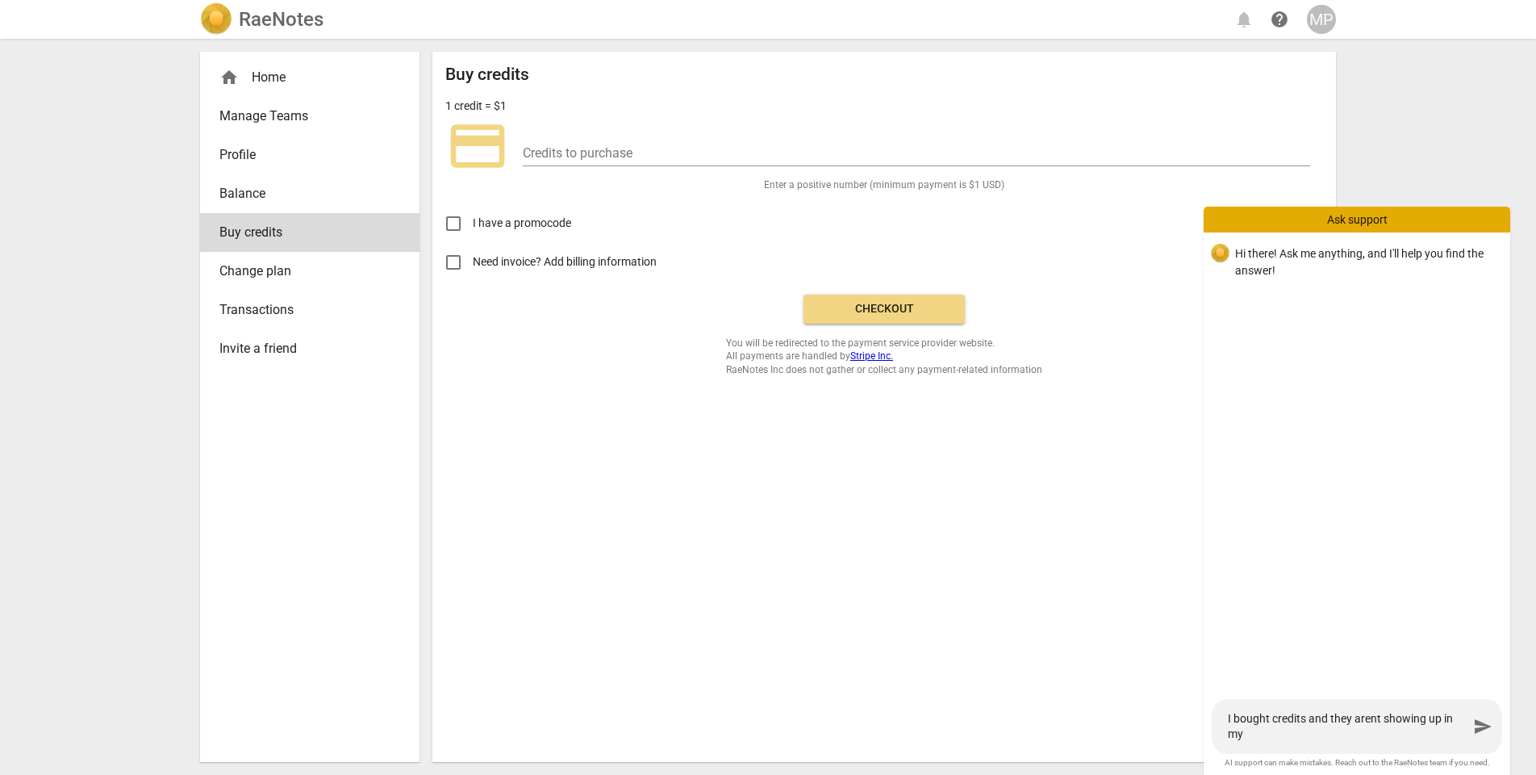
type textarea "I bought credits and they arent showing up in my a"
type textarea "I bought credits and they arent showing up in my ac"
type textarea "I bought credits and they arent showing up in my acc"
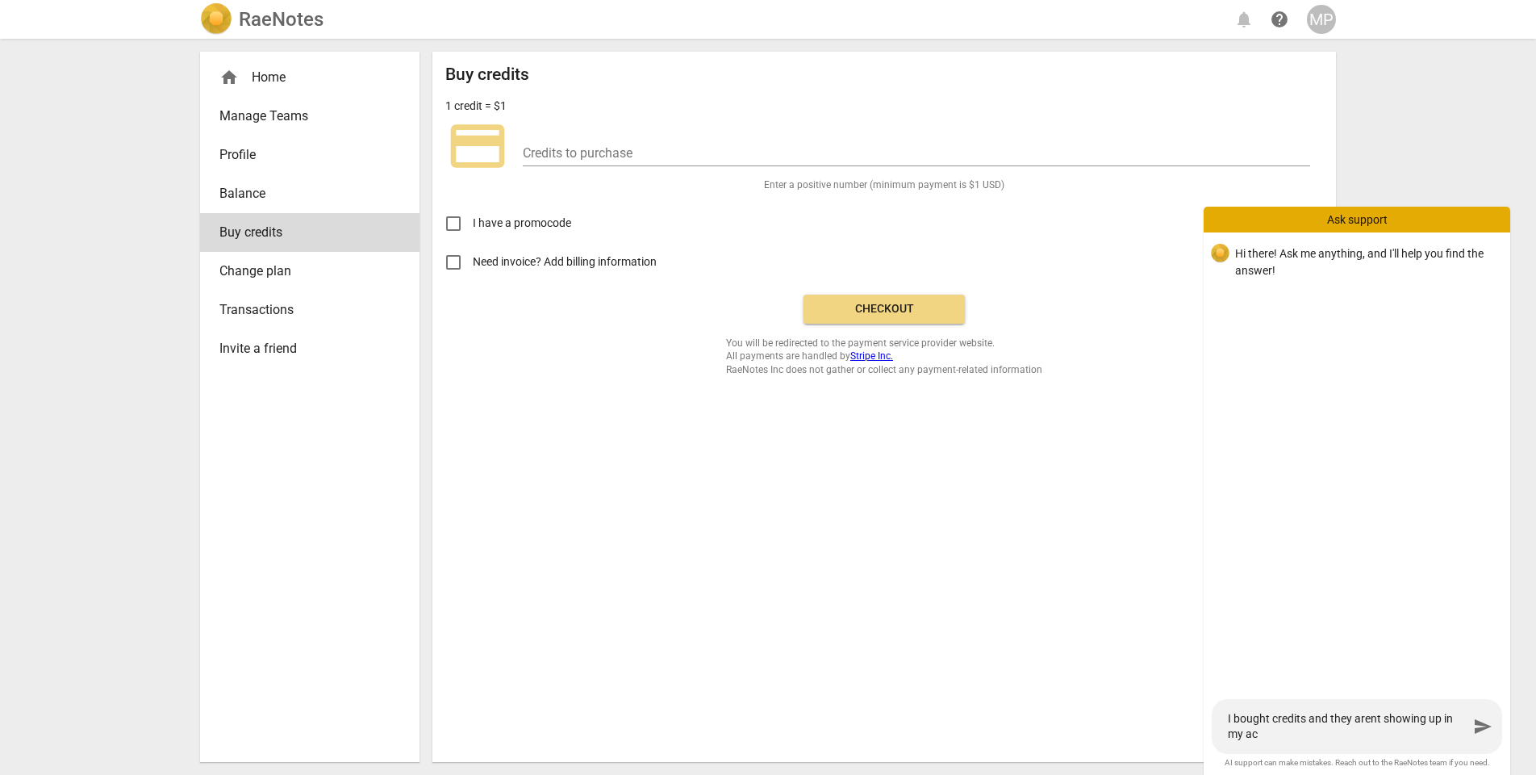
type textarea "I bought credits and they arent showing up in my acc"
type textarea "I bought credits and they arent showing up in my acco"
type textarea "I bought credits and they arent showing up in my accou"
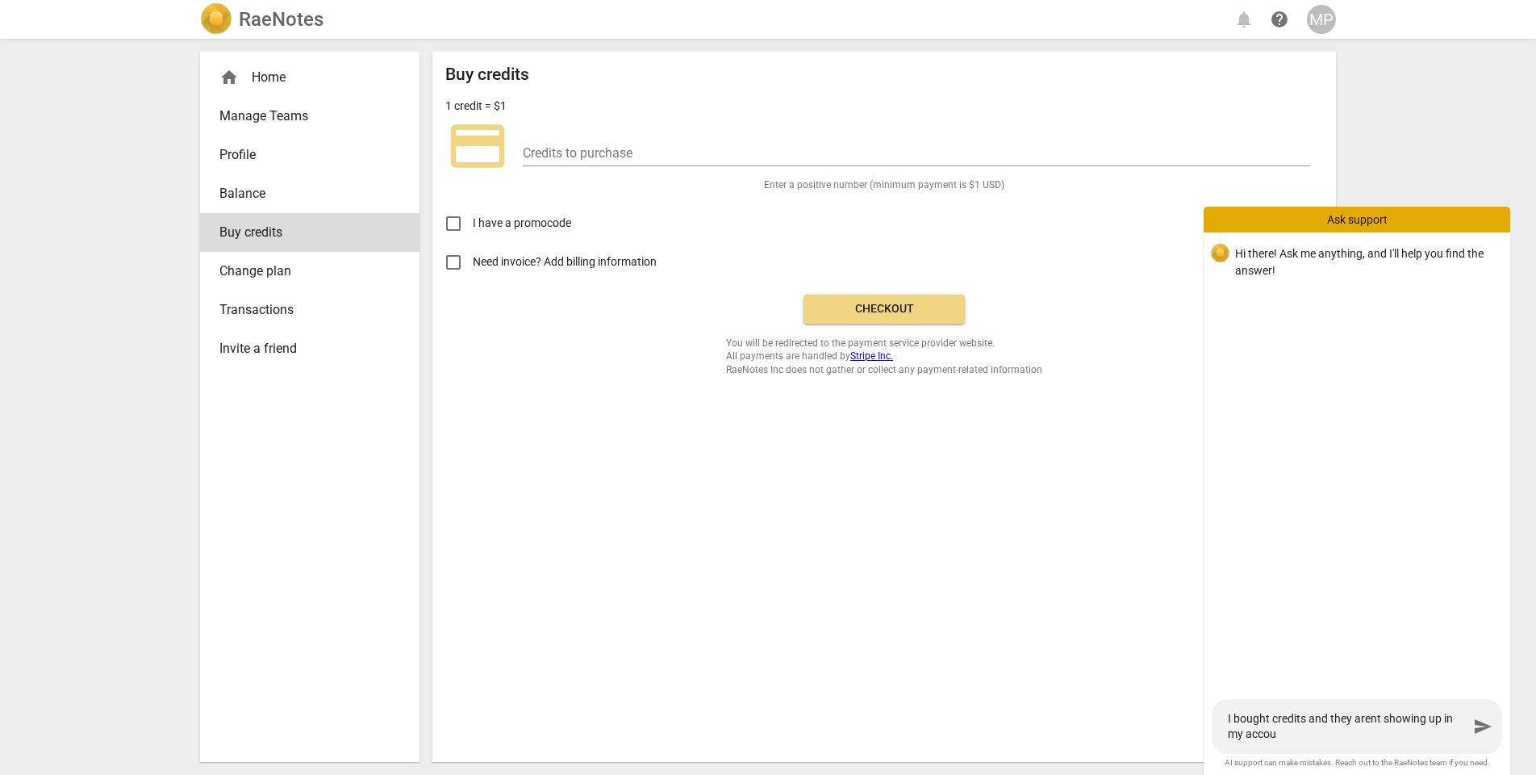
type textarea "I bought credits and they arent showing up in my accoun"
type textarea "I bought credits and they arent showing up in my account"
type textarea "I bought credits and they arent showing up in my account."
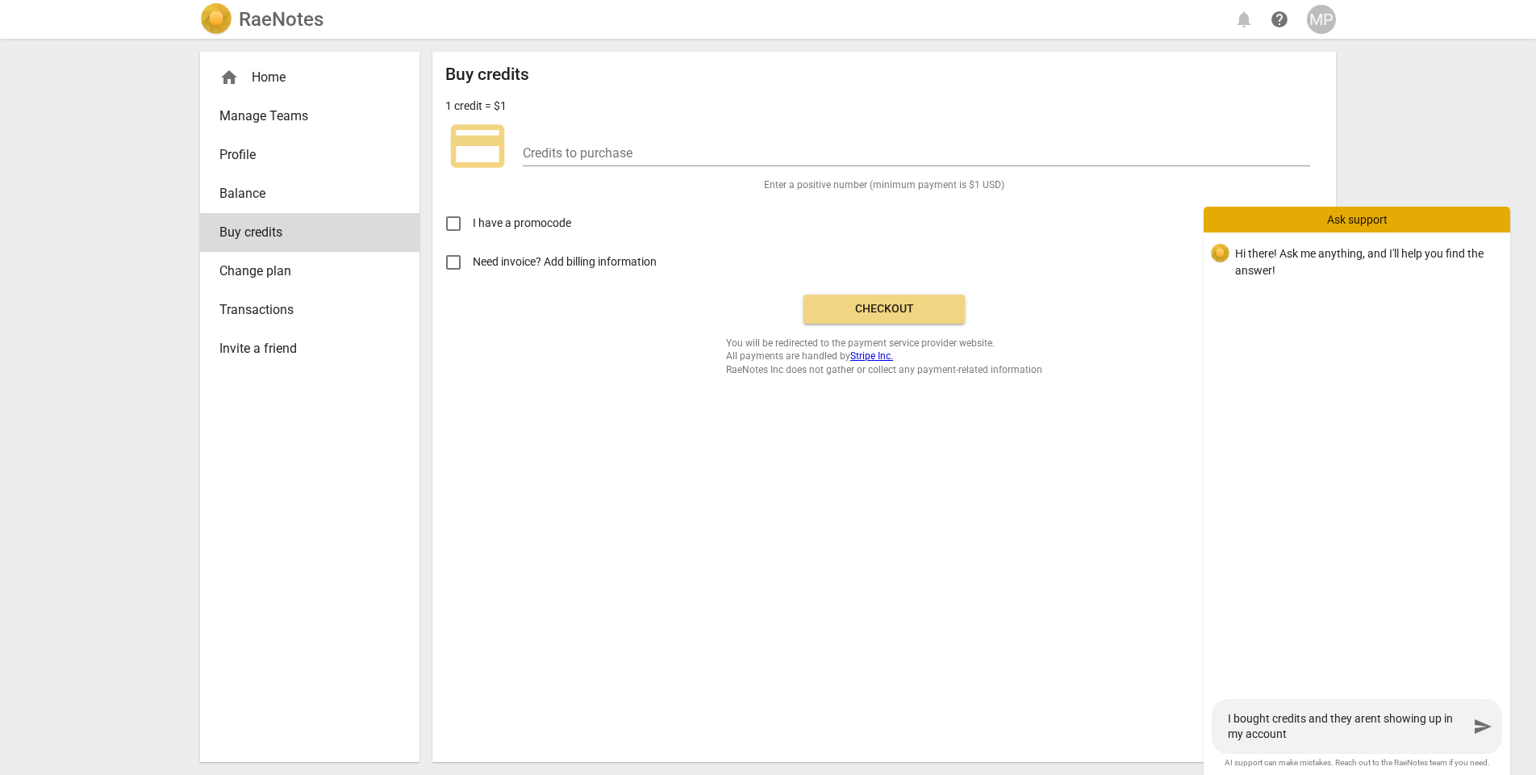
type textarea "I bought credits and they arent showing up in my account."
type textarea "I bought credits and they arent showing up in my account. I"
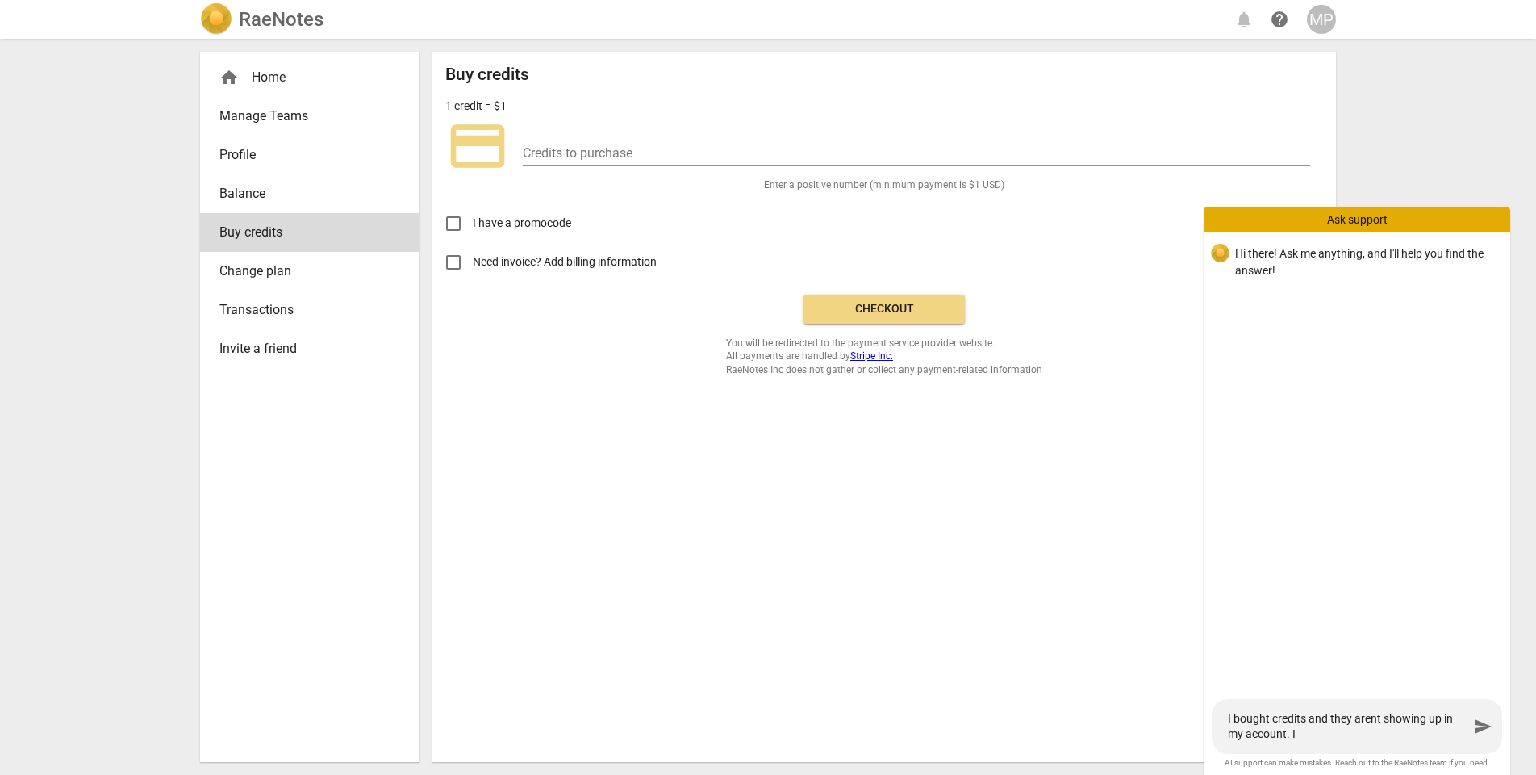
type textarea "I bought credits and they arent showing up in my account. I"
type textarea "I bought credits and they arent showing up in my account. I h"
type textarea "I bought credits and they arent showing up in my account. I ha"
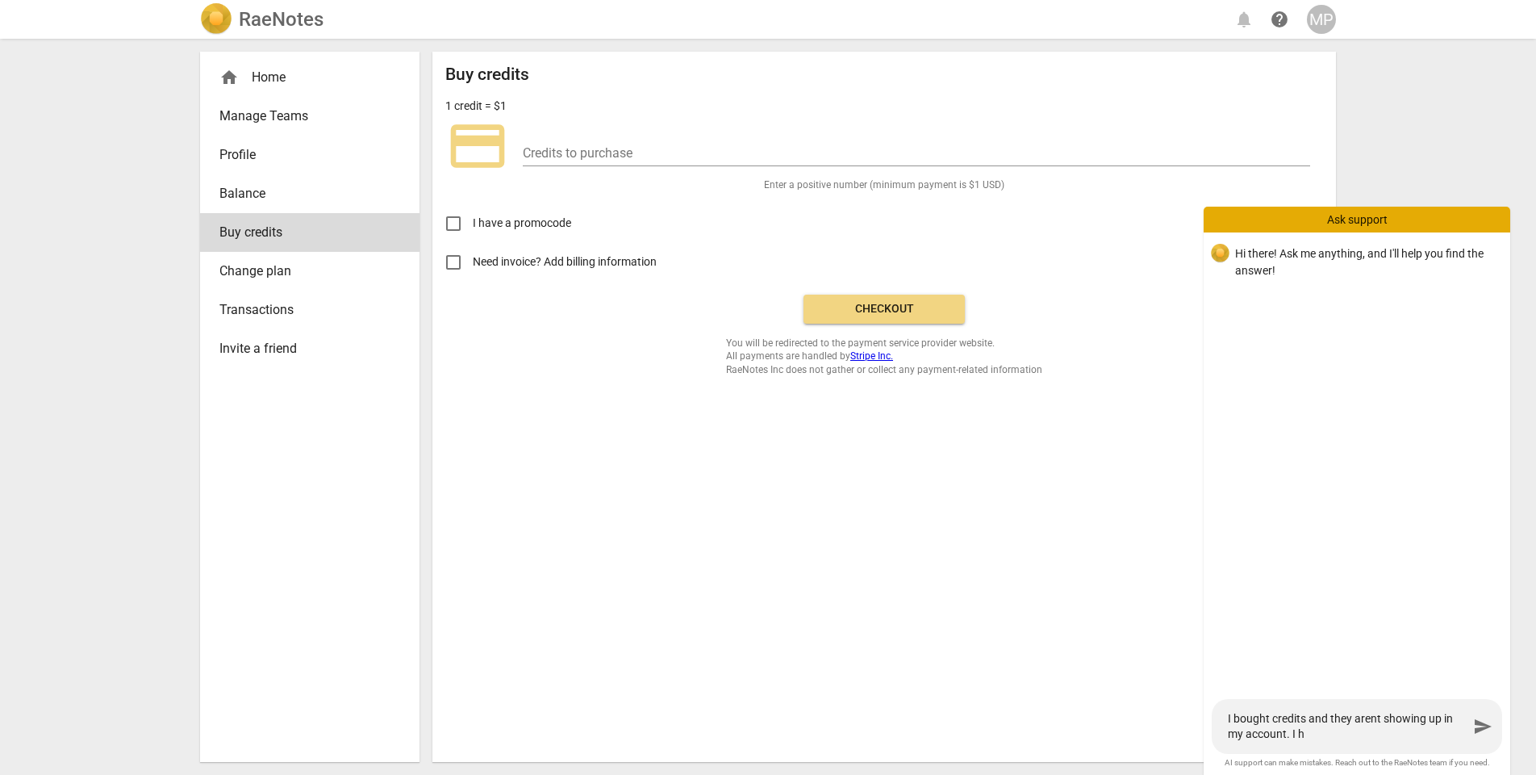
type textarea "I bought credits and they arent showing up in my account. I ha"
type textarea "I bought credits and they arent showing up in my account. I hav"
type textarea "I bought credits and they arent showing up in my account. I have"
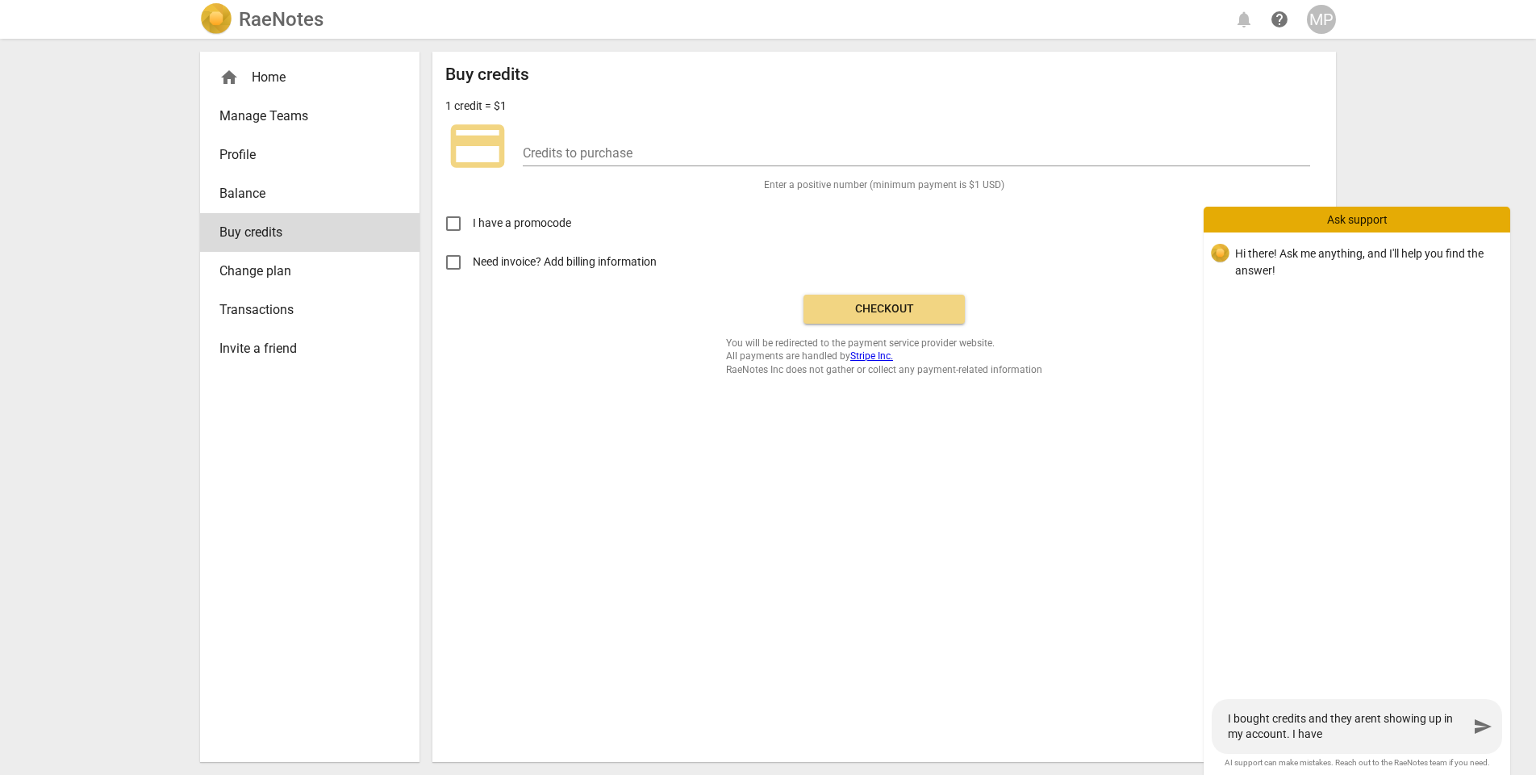
type textarea "I bought credits and they arent showing up in my account. I have"
type textarea "I bought credits and they arent showing up in my account. I have a"
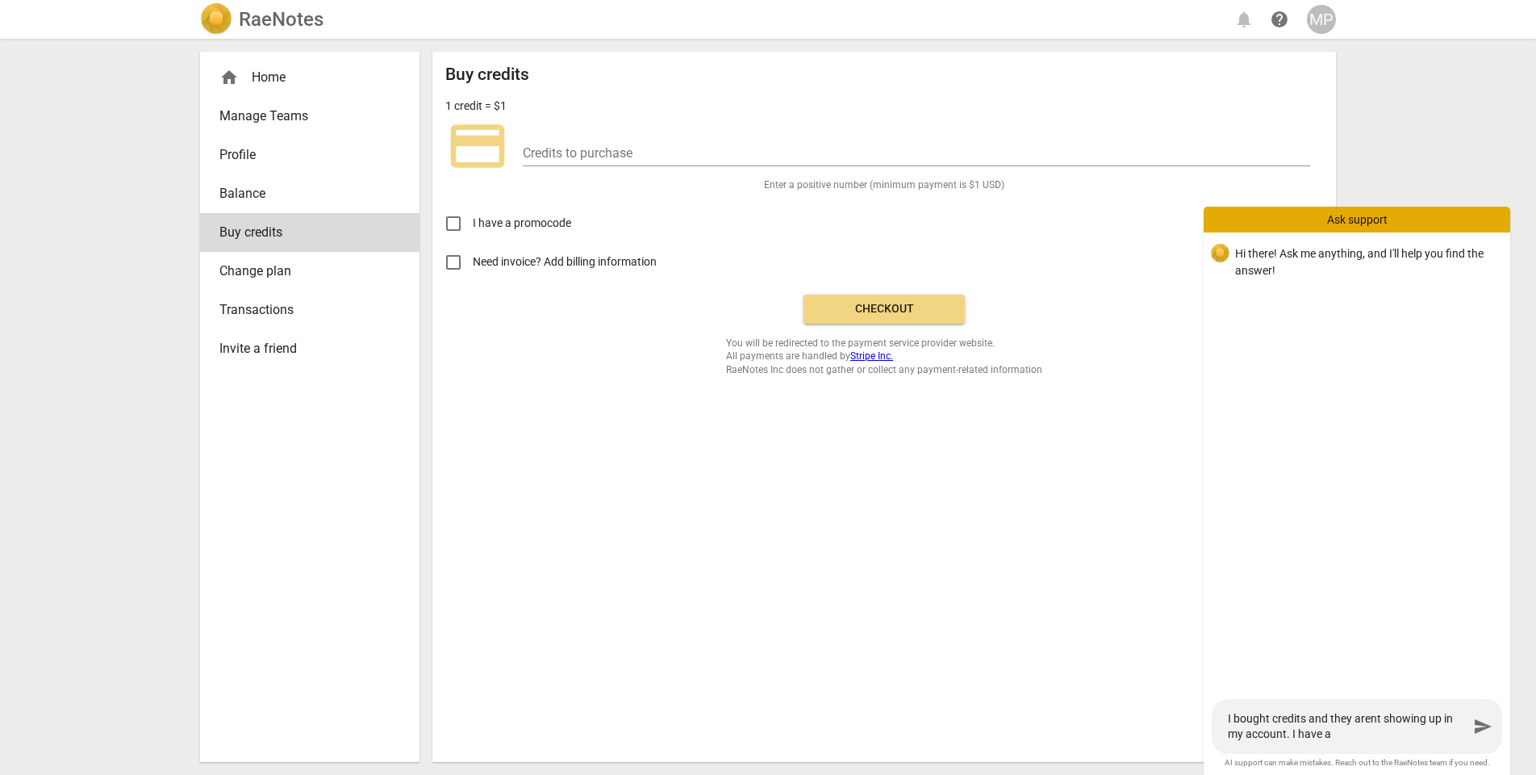
type textarea "I bought credits and they arent showing up in my account. I have a"
type textarea "I bought credits and they arent showing up in my account. I have a t"
type textarea "I bought credits and they arent showing up in my account. I have a te"
type textarea "I bought credits and they arent showing up in my account. I have a tea"
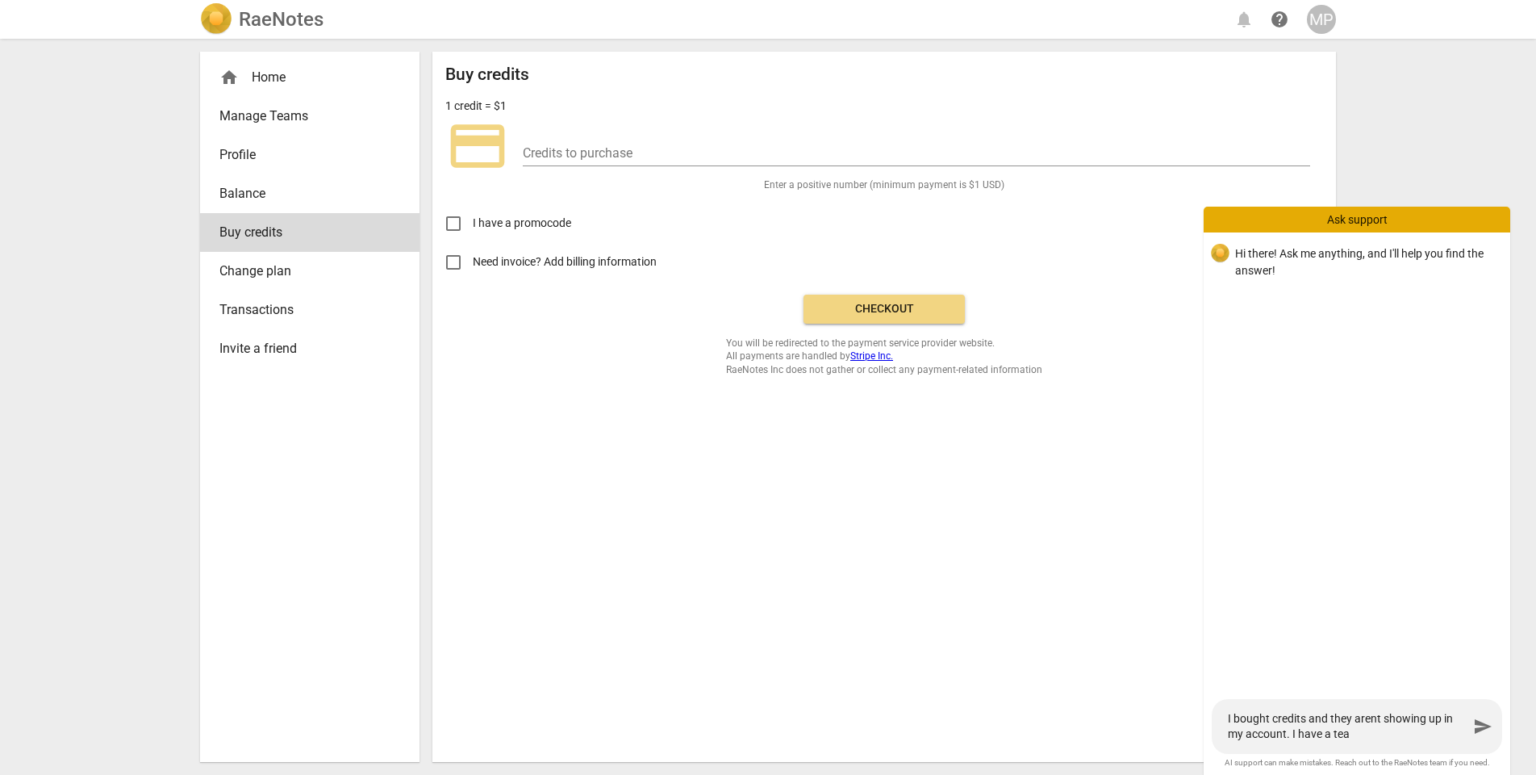
type textarea "I bought credits and they arent showing up in my account. I have a team"
type textarea "I bought credits and they arent showing up in my account. I have a teams"
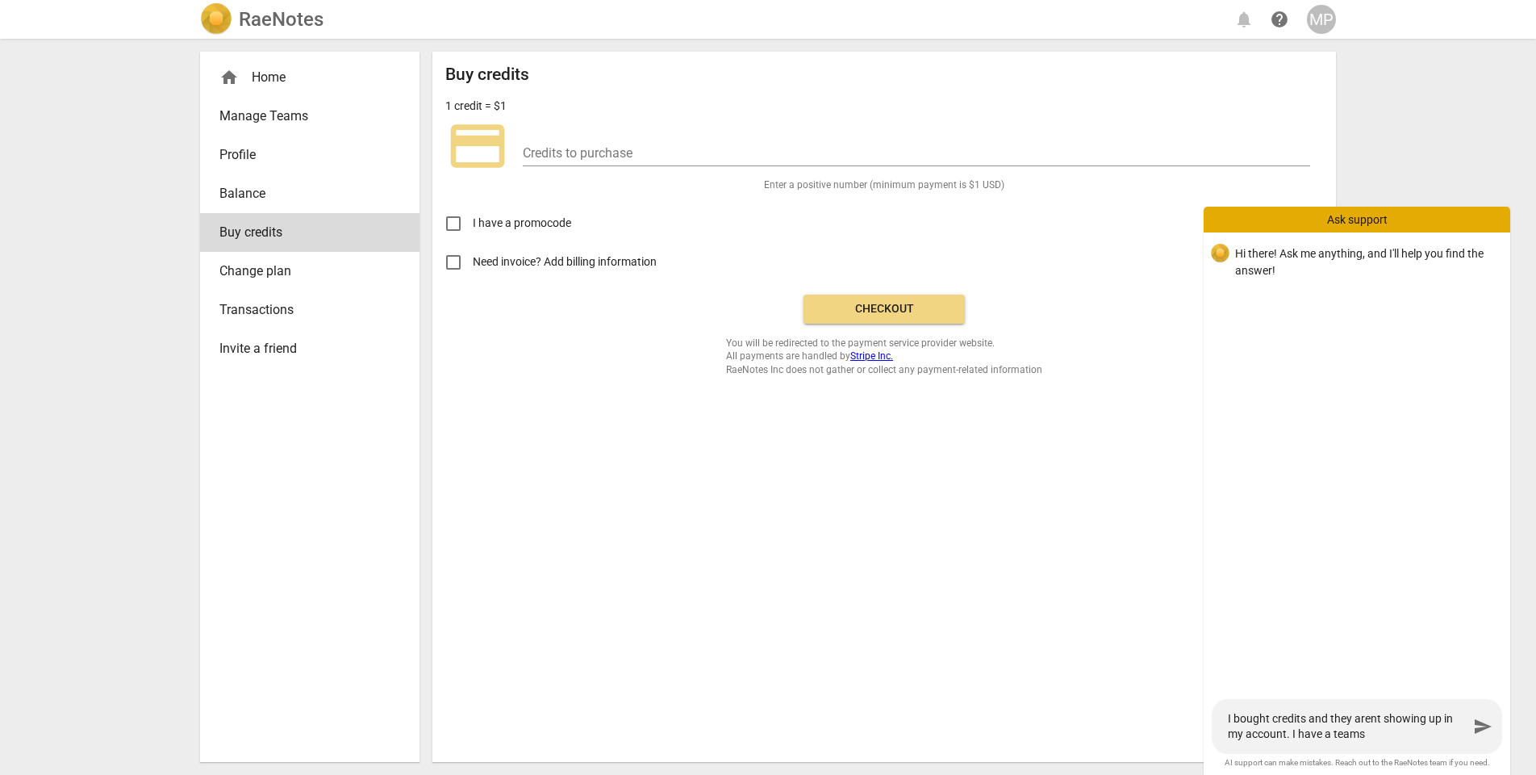
type textarea "I bought credits and they arent showing up in my account. I have a teams"
type textarea "I bought credits and they arent showing up in my account. I have a teams a"
type textarea "I bought credits and they arent showing up in my account. I have a teams ac"
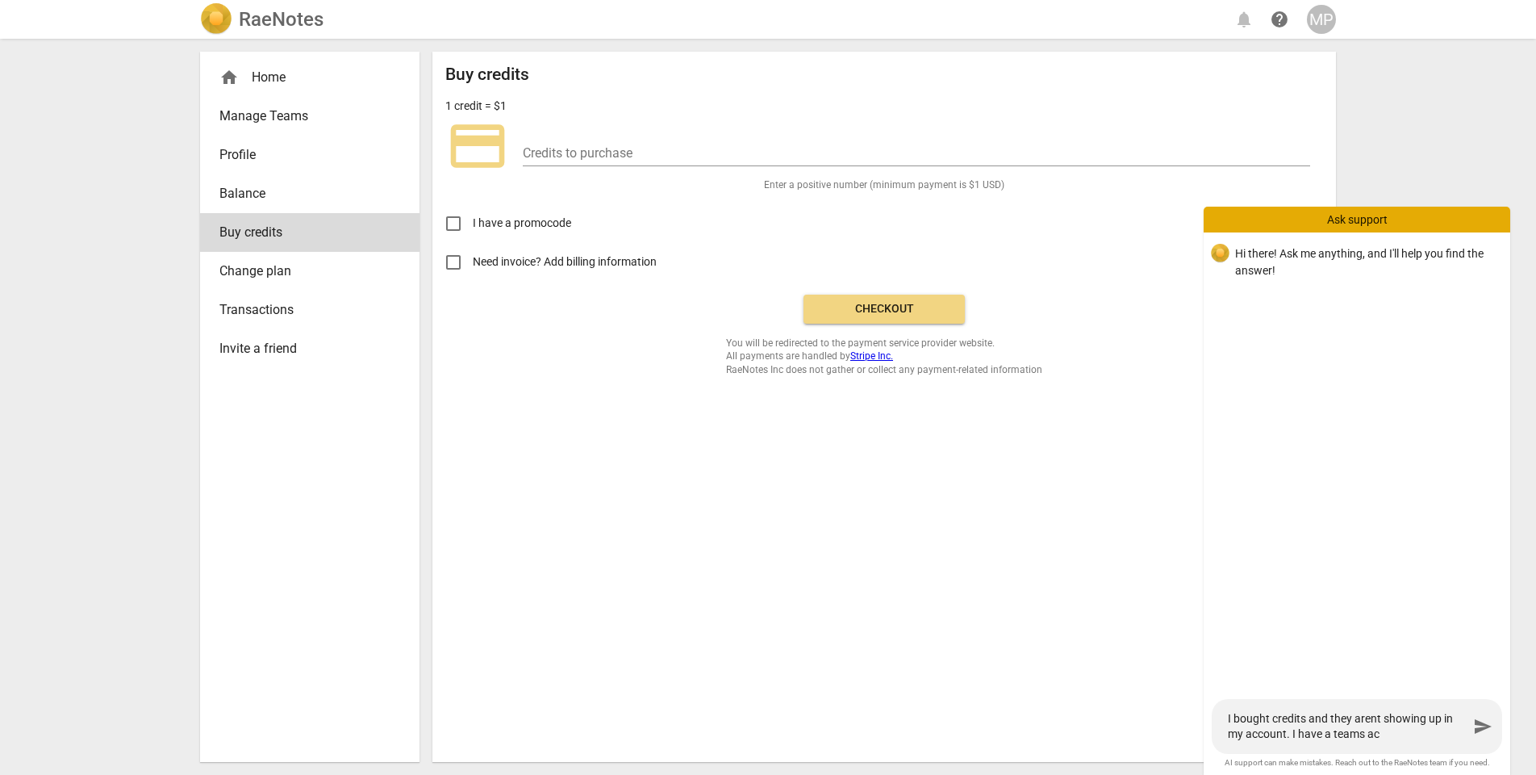
type textarea "I bought credits and they arent showing up in my account. I have a teams acc"
type textarea "I bought credits and they arent showing up in my account. I have a teams acco"
type textarea "I bought credits and they arent showing up in my account. I have a teams accou"
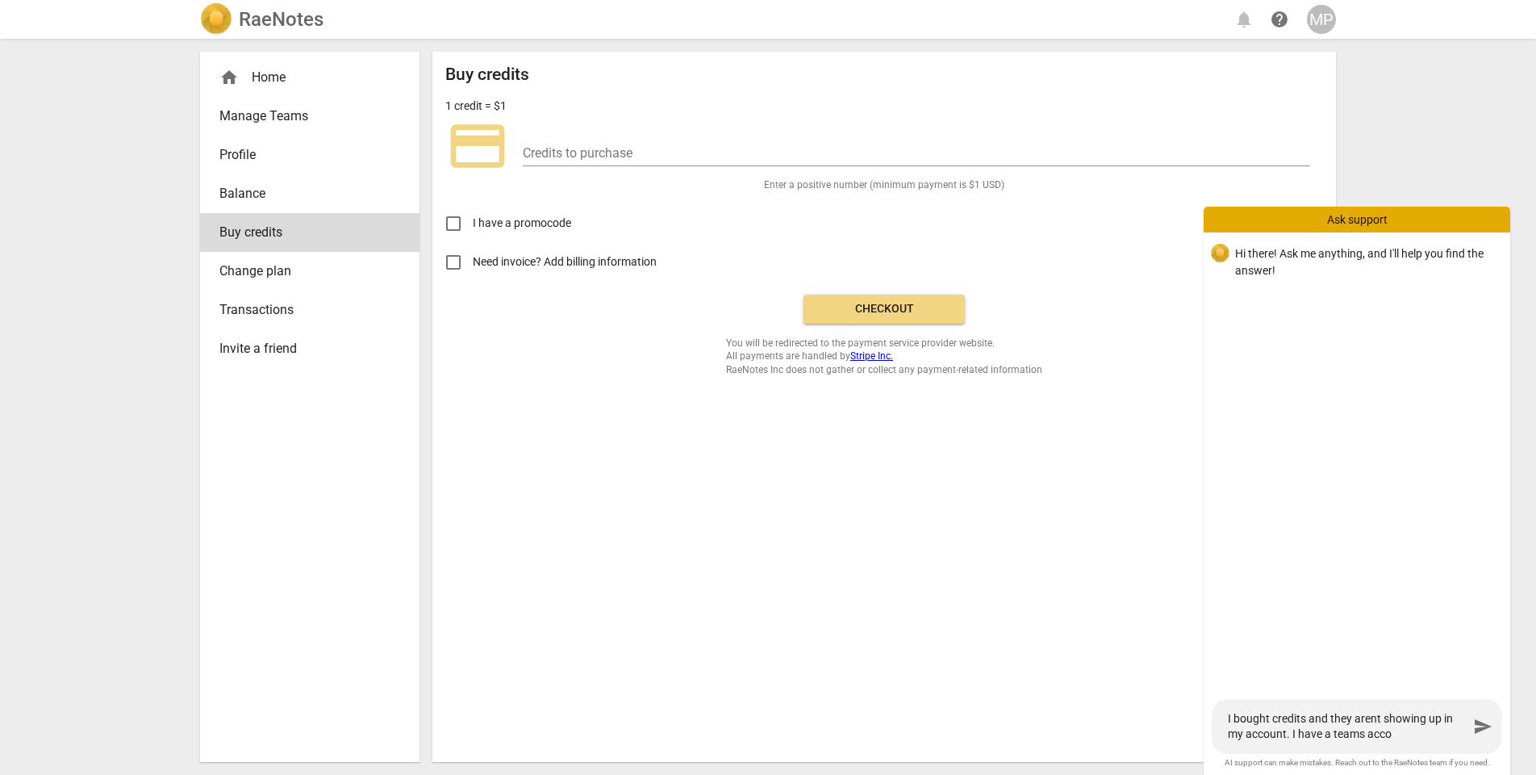
type textarea "I bought credits and they arent showing up in my account. I have a teams accou"
type textarea "I bought credits and they arent showing up in my account. I have a teams accoun"
type textarea "I bought credits and they arent showing up in my account. I have a teams account"
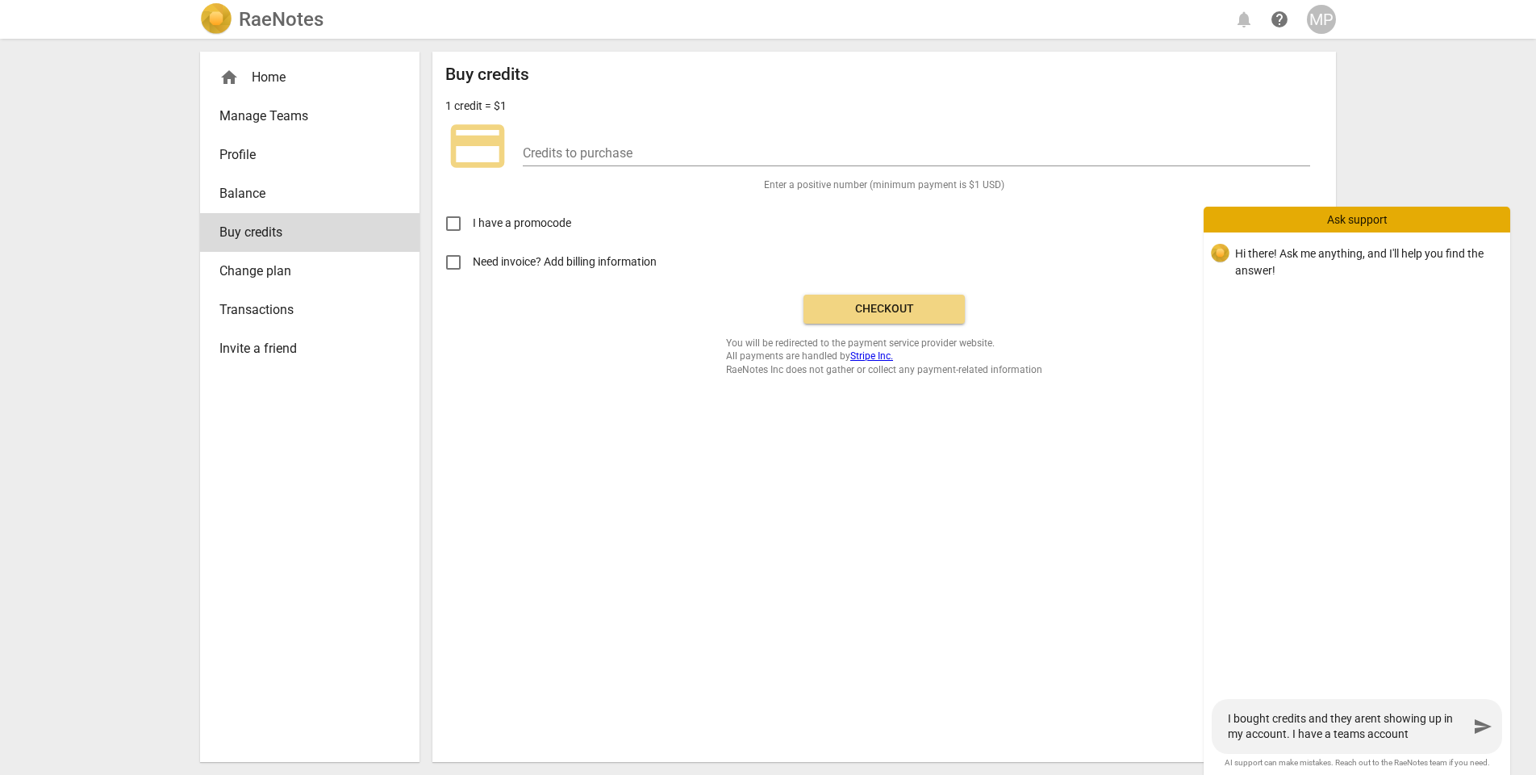
type textarea "I bought credits and they arent showing up in my account. I have a teams accoun…"
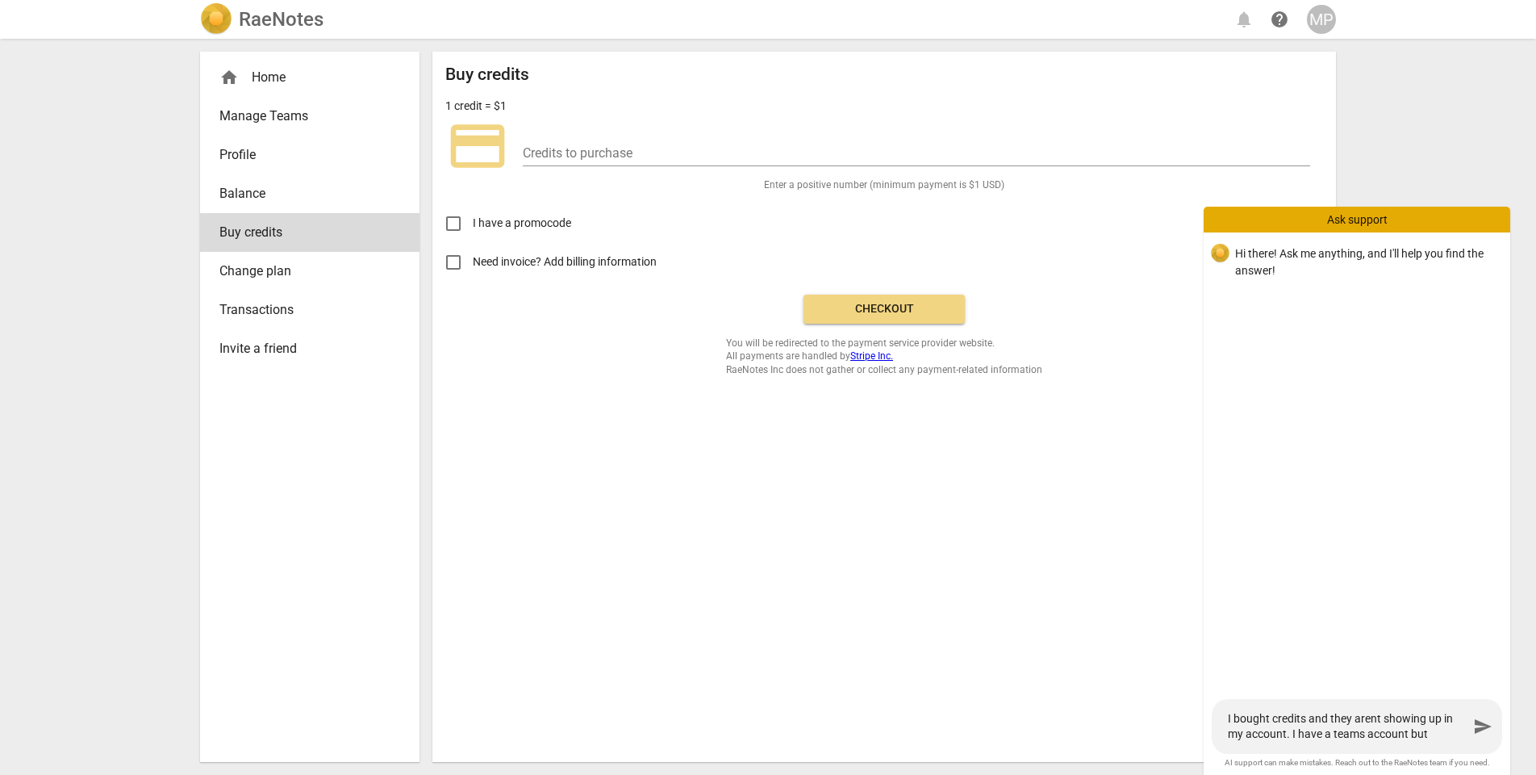
type textarea "I bought credits and they arent showing up in my account. I have a teams accoun…"
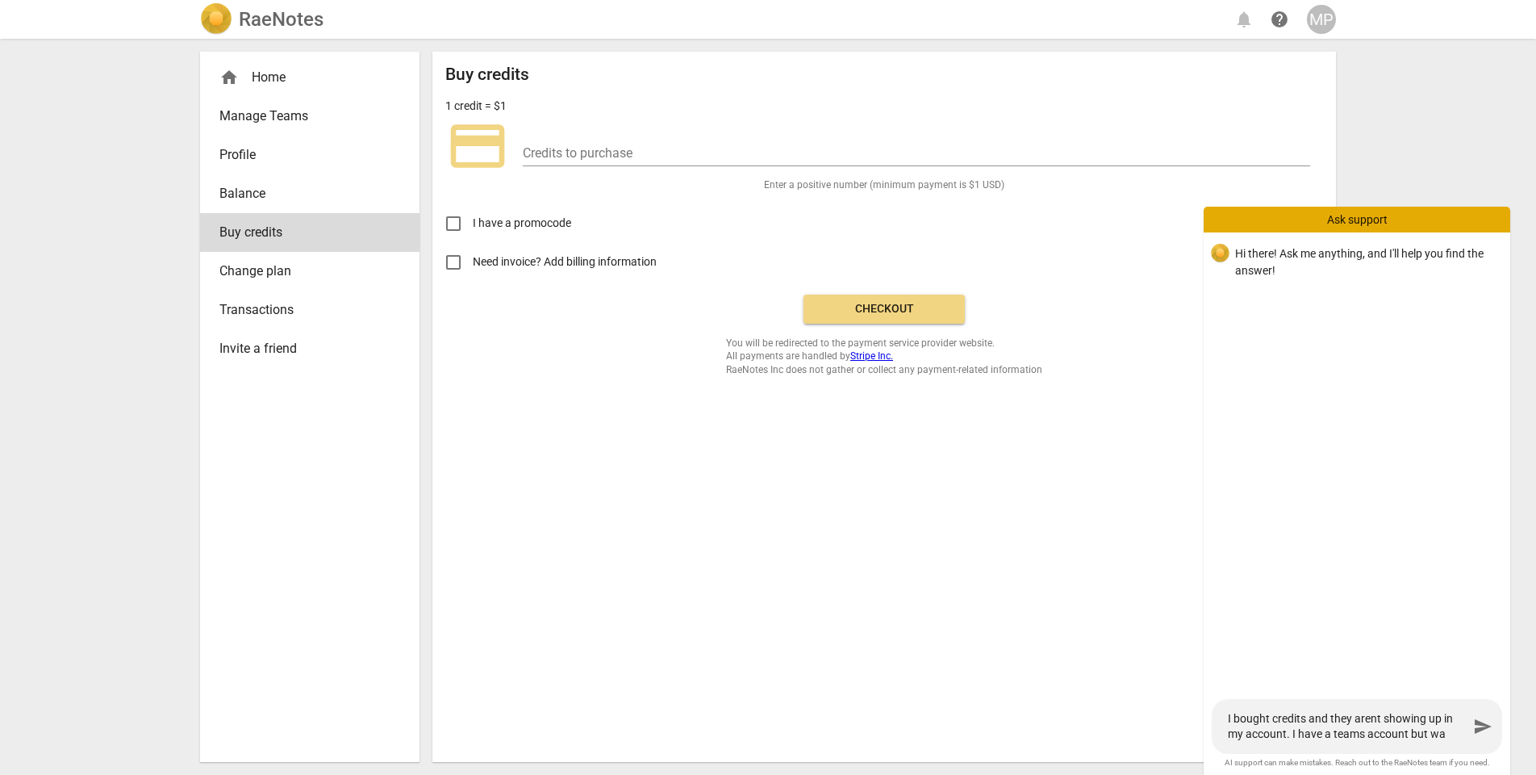
type textarea "I bought credits and they arent showing up in my account. I have a teams accoun…"
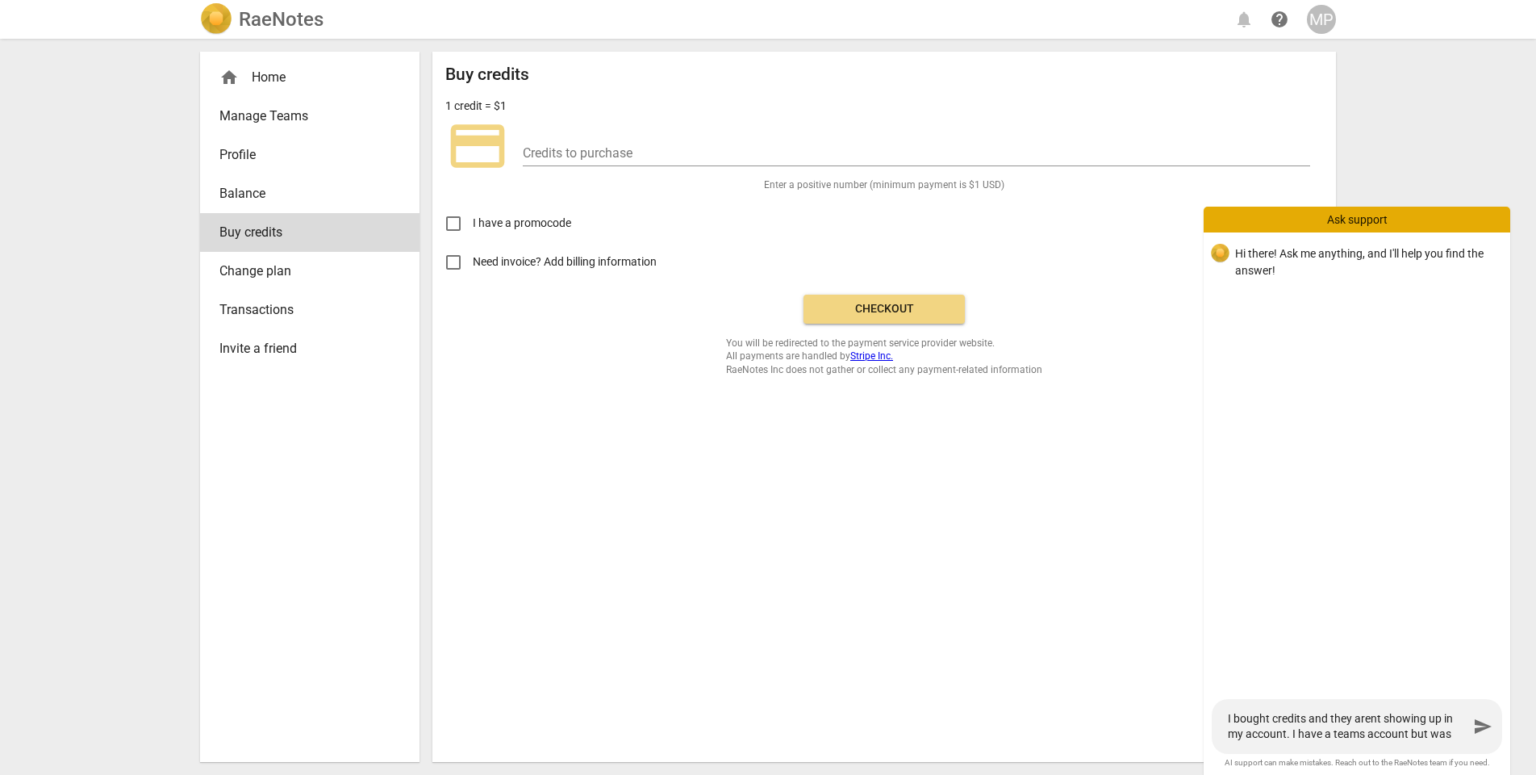
type textarea "I bought credits and they arent showing up in my account. I have a teams accoun…"
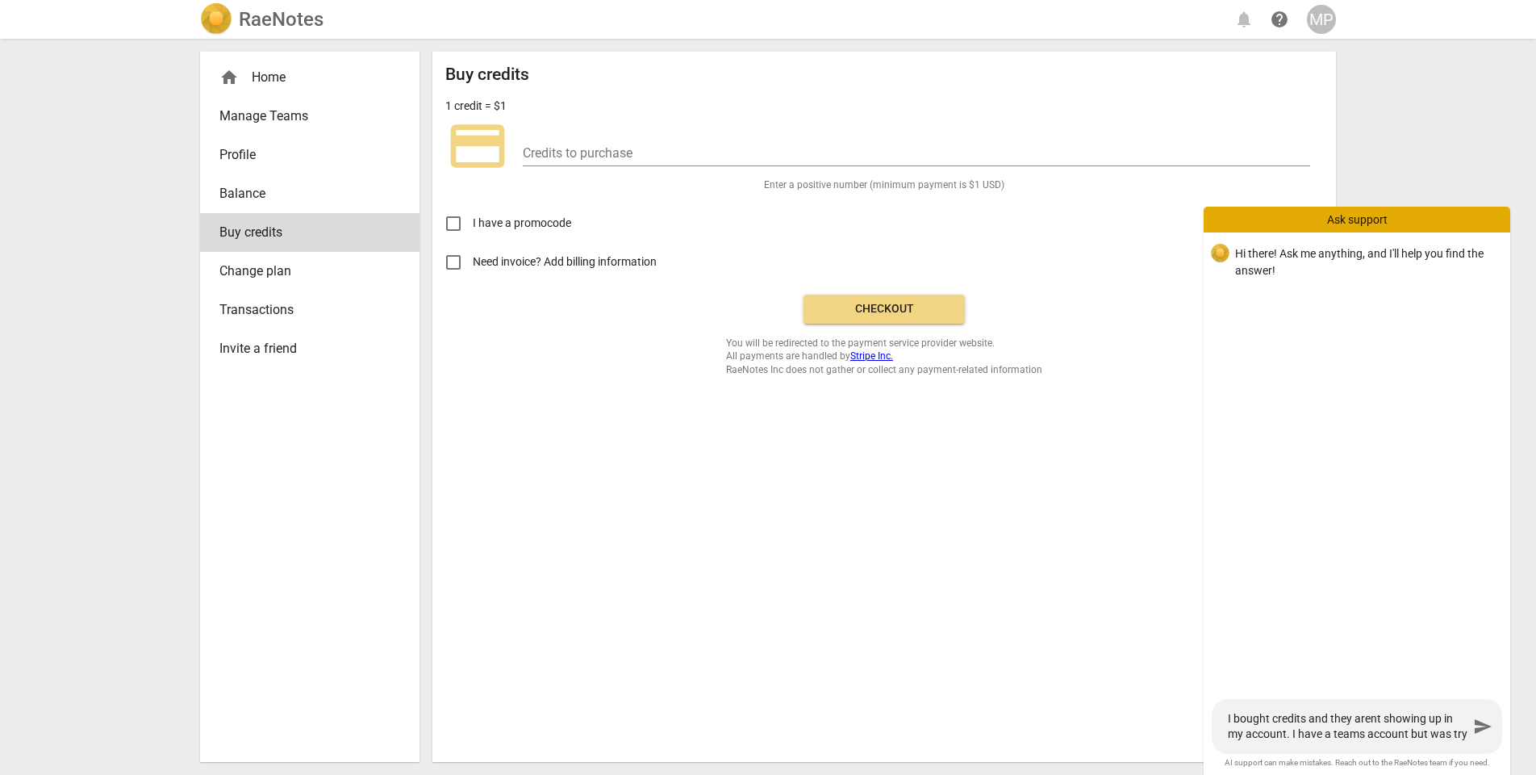
type textarea "I bought credits and they arent showing up in my account. I have a teams accoun…"
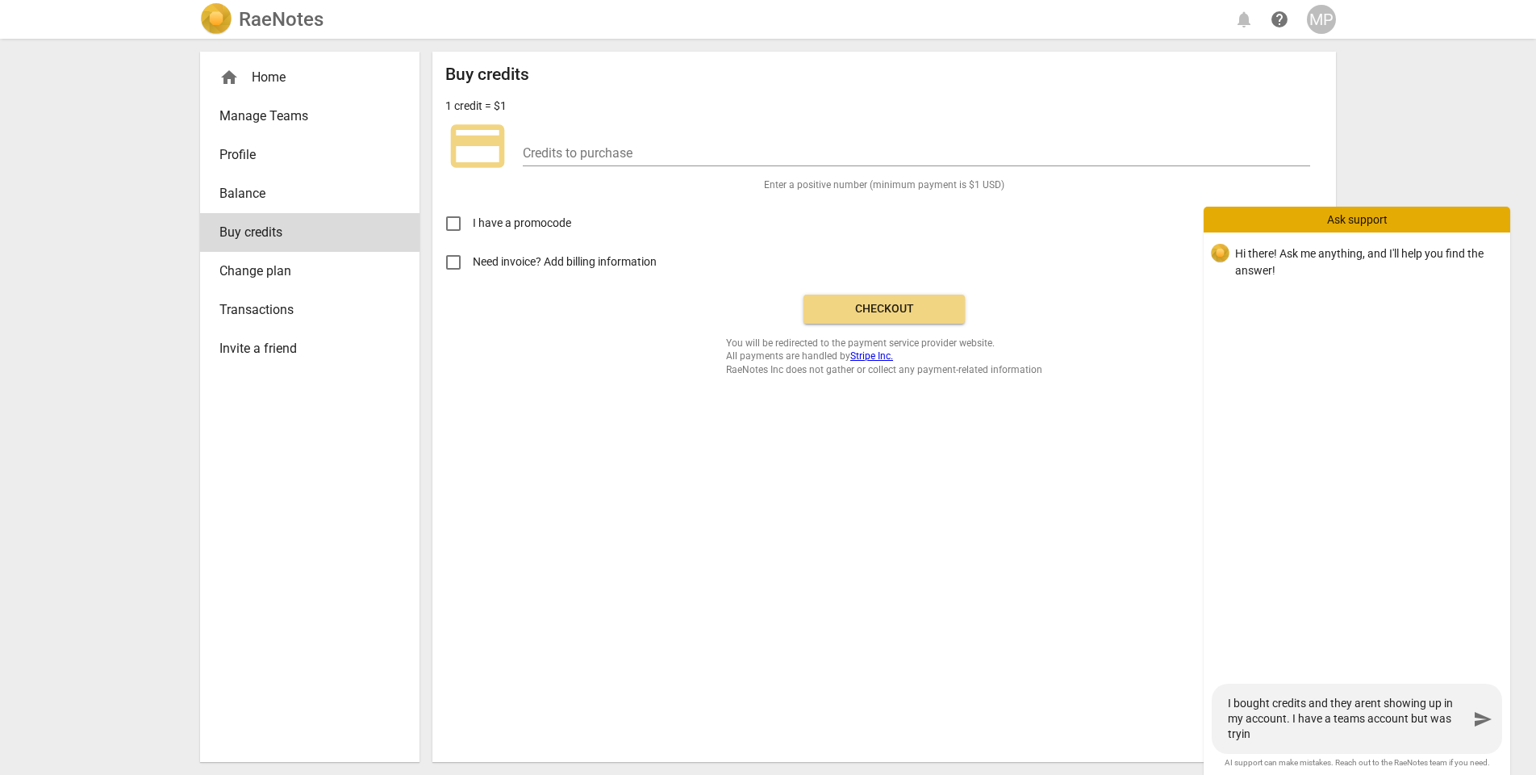
type textarea "I bought credits and they arent showing up in my account. I have a teams accoun…"
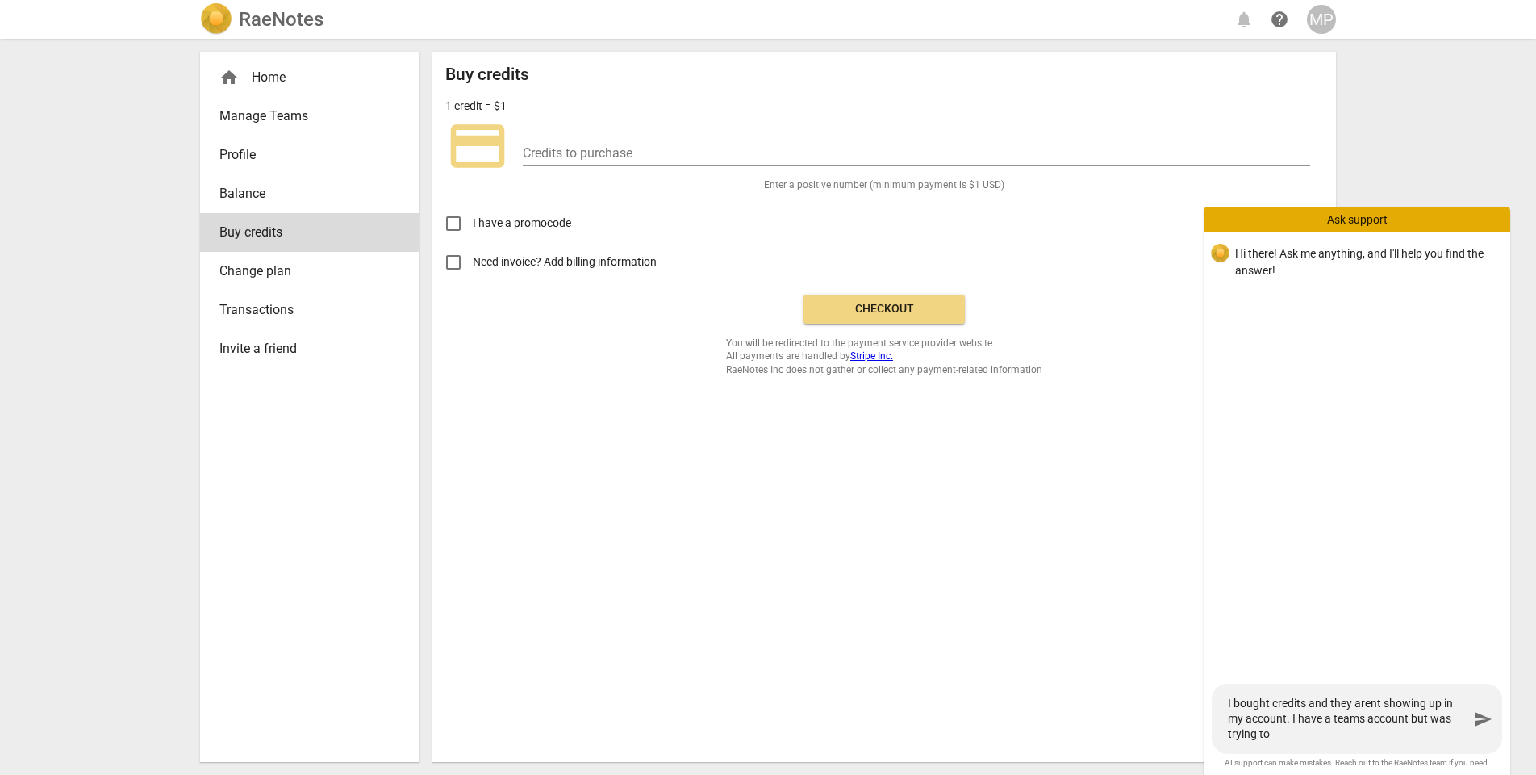
type textarea "I bought credits and they arent showing up in my account. I have a teams accoun…"
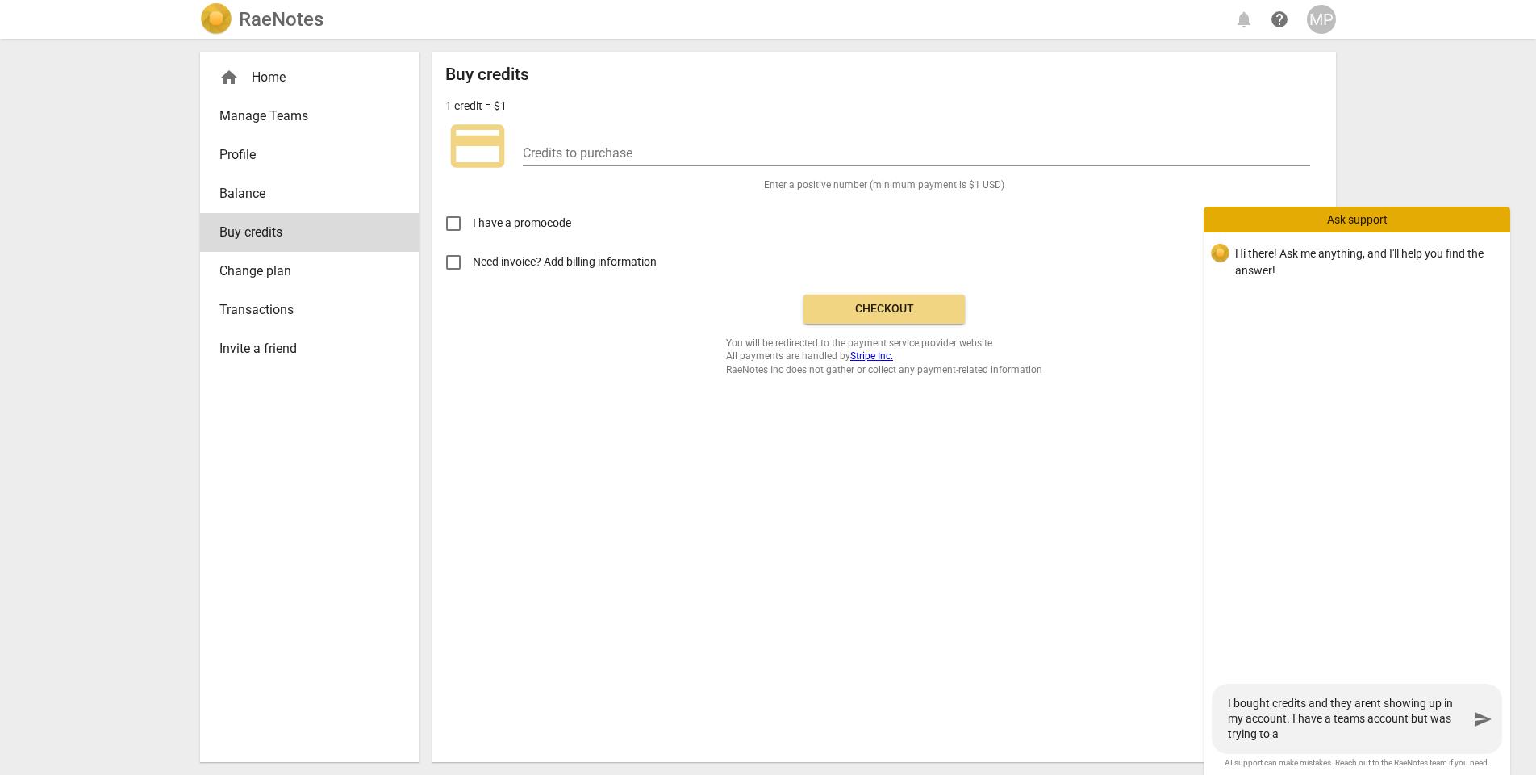
type textarea "I bought credits and they arent showing up in my account. I have a teams accoun…"
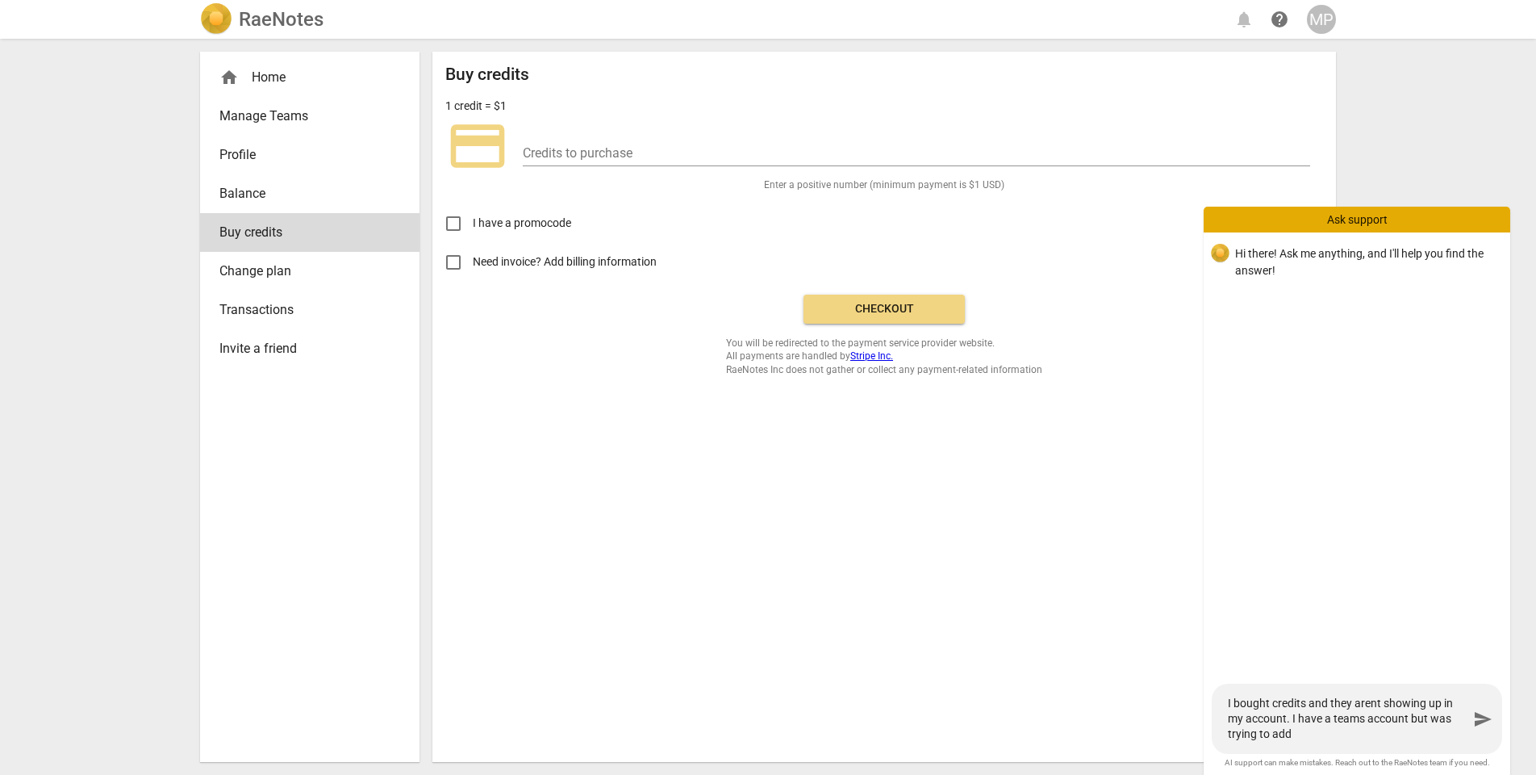
type textarea "I bought credits and they arent showing up in my account. I have a teams accoun…"
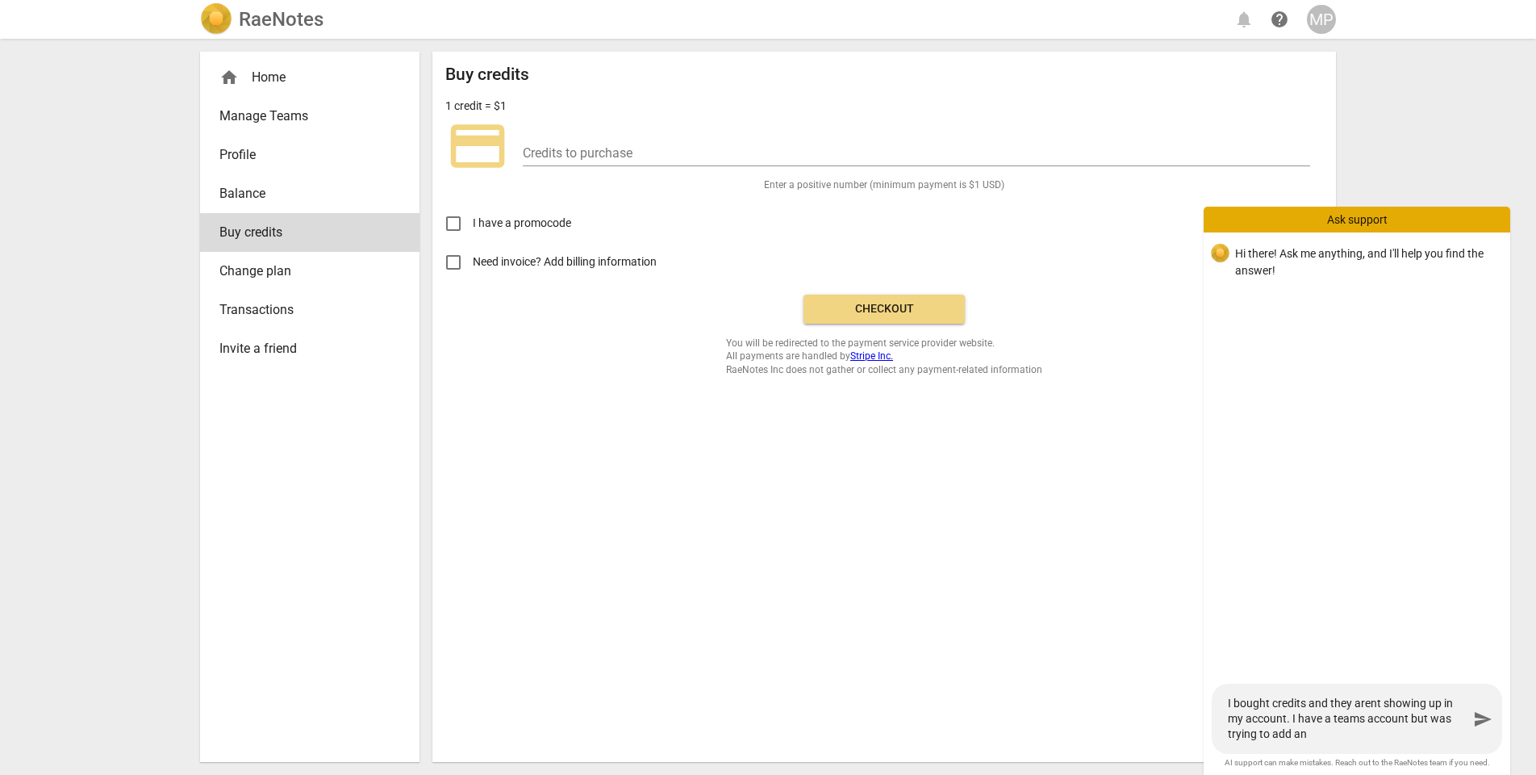
type textarea "I bought credits and they arent showing up in my account. I have a teams accoun…"
